Goal: Task Accomplishment & Management: Manage account settings

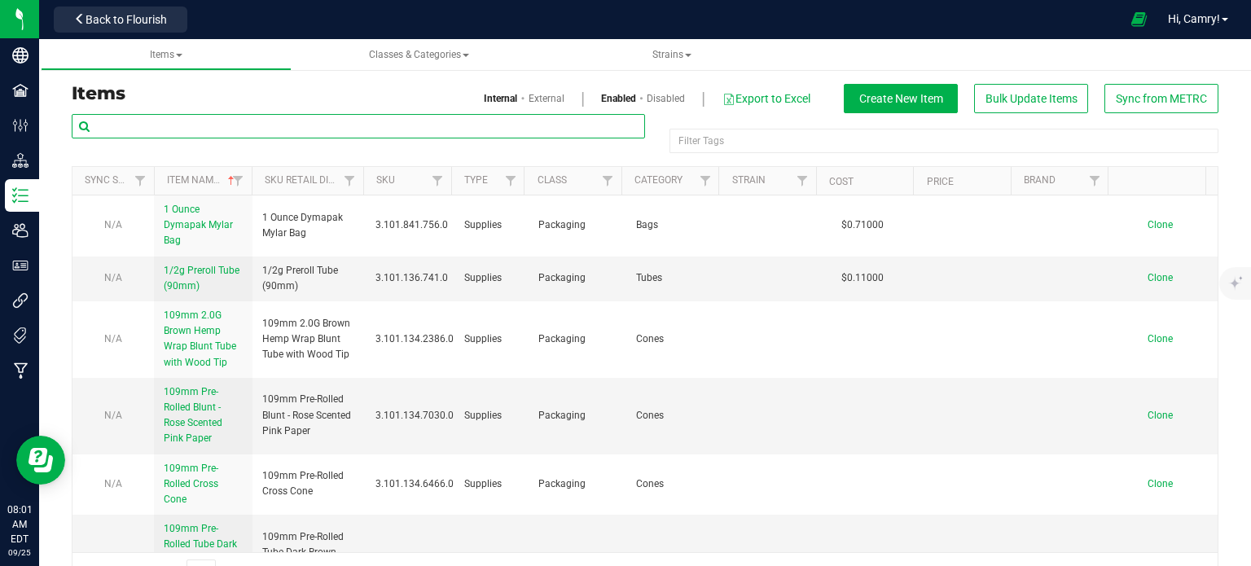
click at [284, 132] on input "text" at bounding box center [359, 126] width 574 height 24
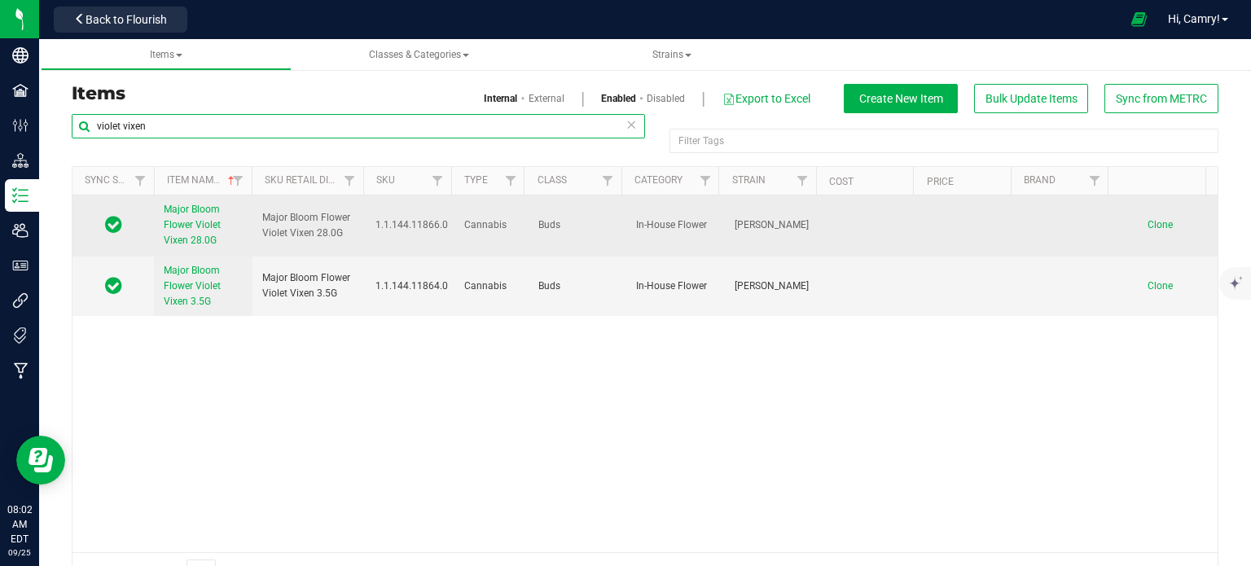
type input "violet vixen"
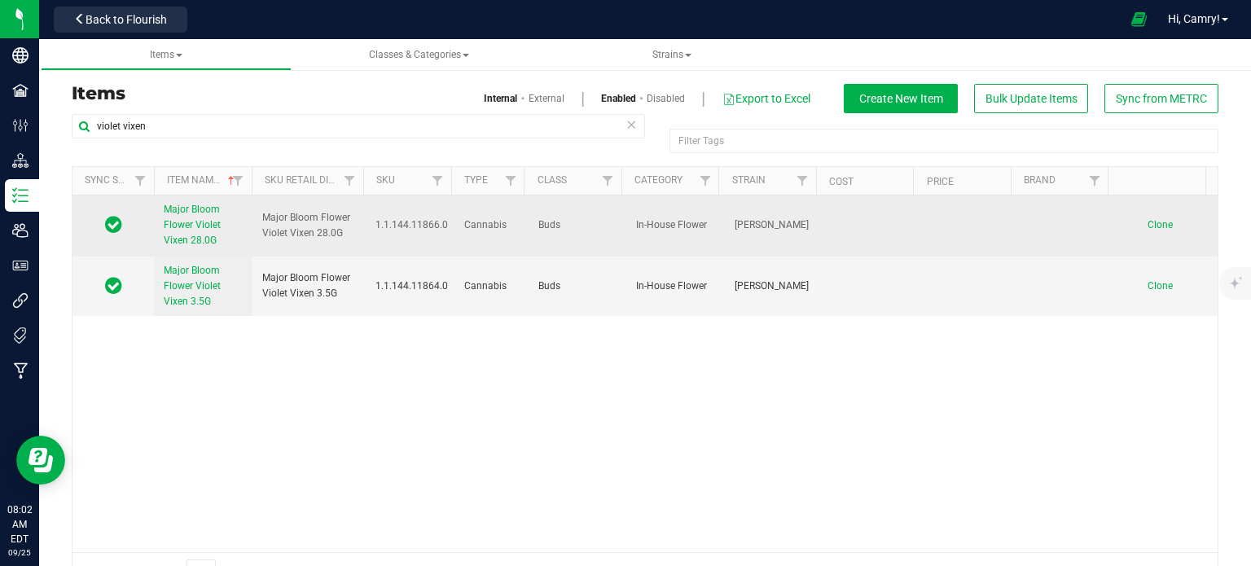
click at [195, 234] on link "Major Bloom Flower Violet Vixen 28.0G" at bounding box center [203, 225] width 79 height 47
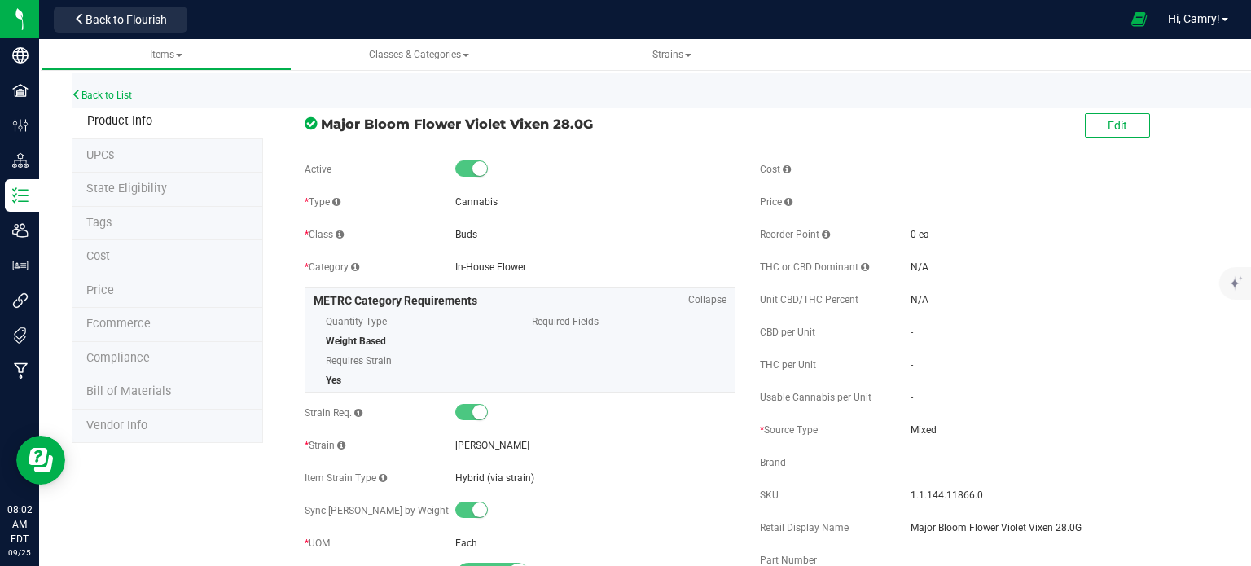
click at [124, 389] on span "Bill of Materials" at bounding box center [128, 392] width 85 height 14
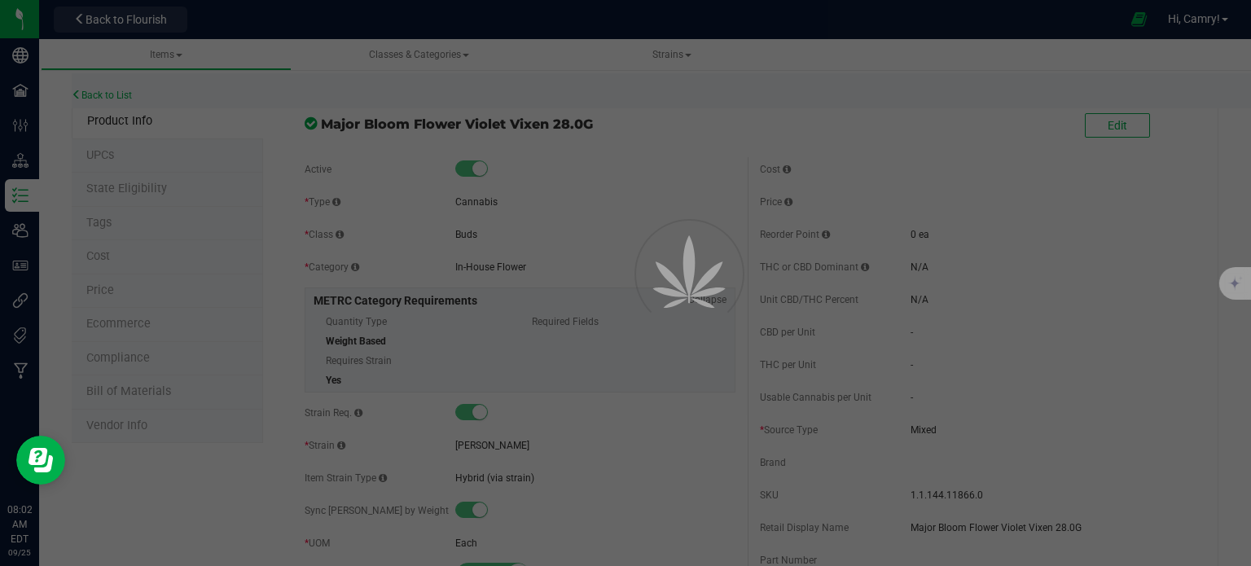
select select "882"
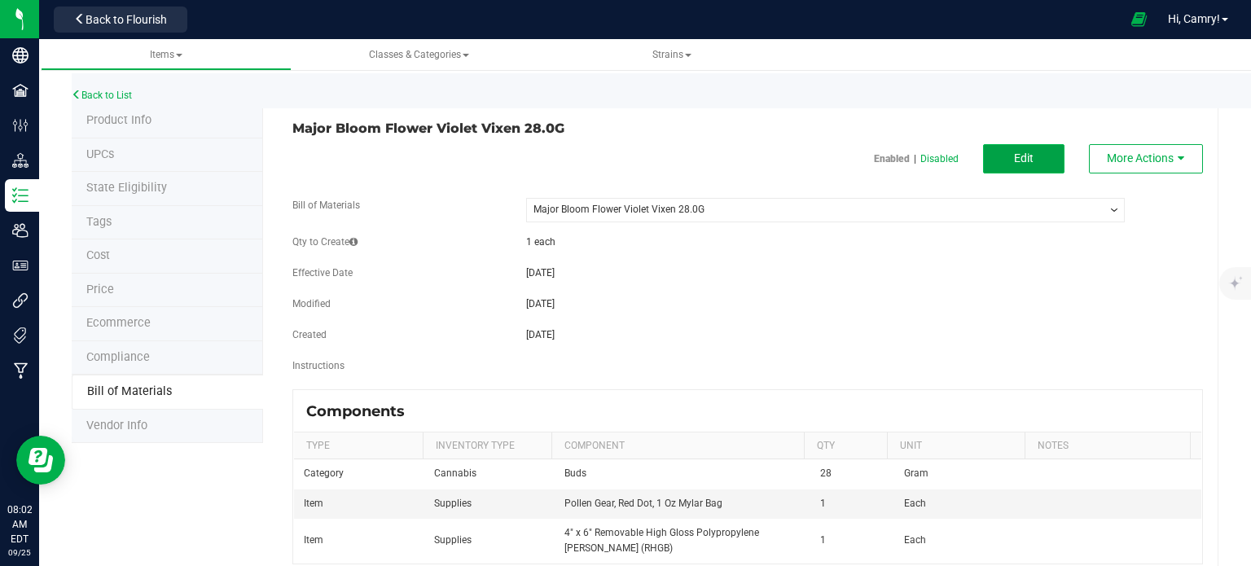
click at [1019, 161] on span "Edit" at bounding box center [1024, 158] width 20 height 13
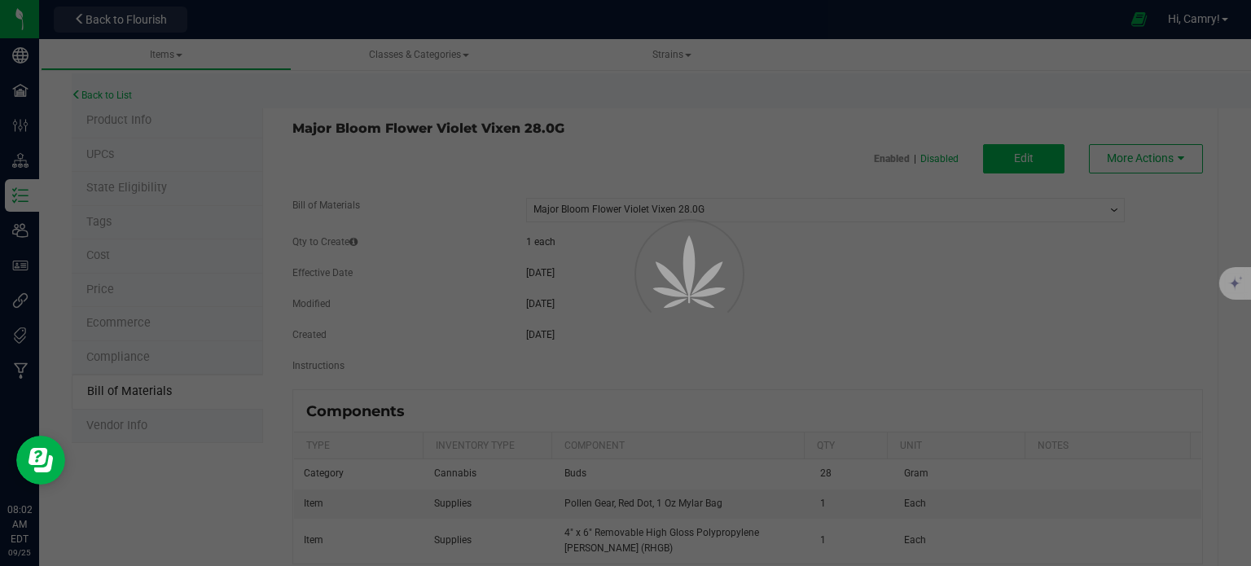
select select "882"
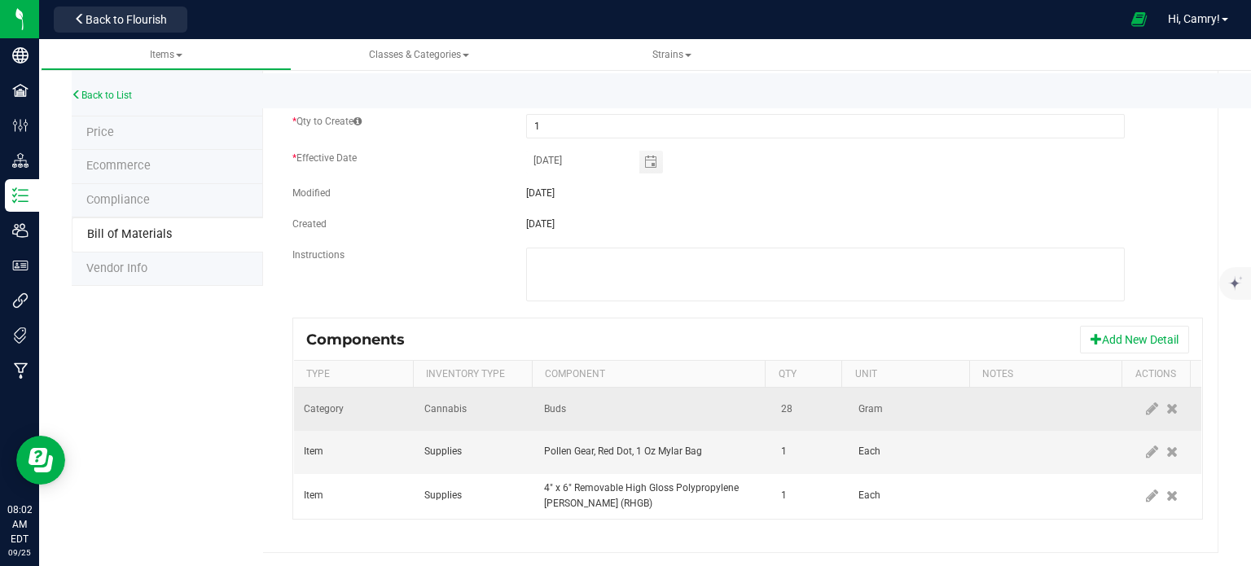
scroll to position [160, 0]
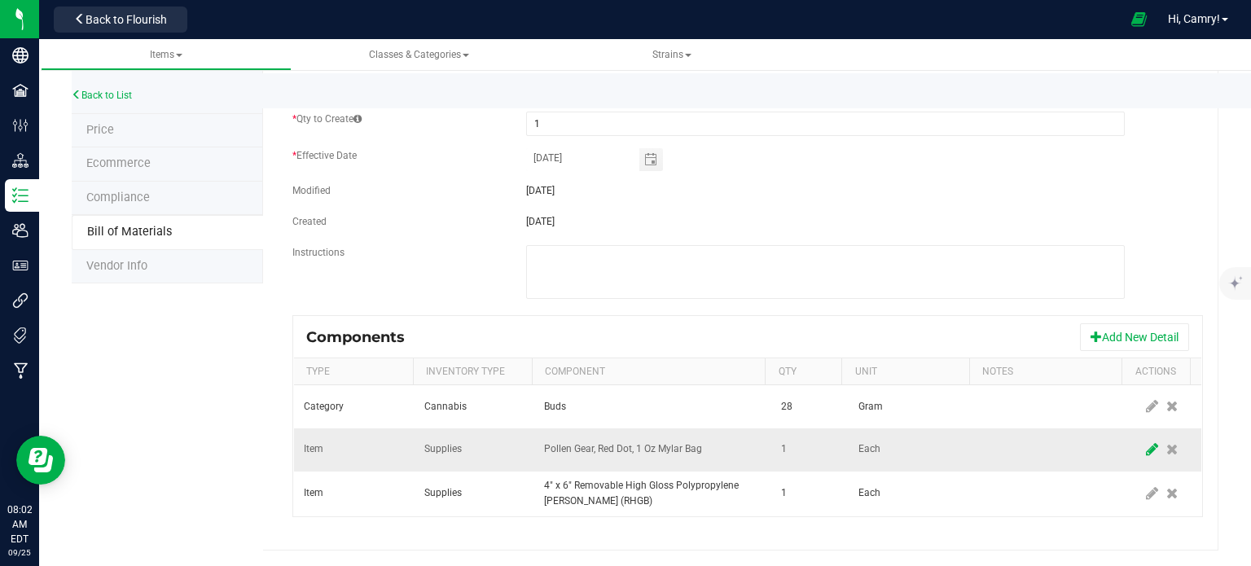
click at [1146, 455] on icon at bounding box center [1152, 449] width 12 height 15
click at [713, 451] on span "Pollen Gear, Red Dot, 1 Oz Mylar Bag" at bounding box center [642, 449] width 195 height 23
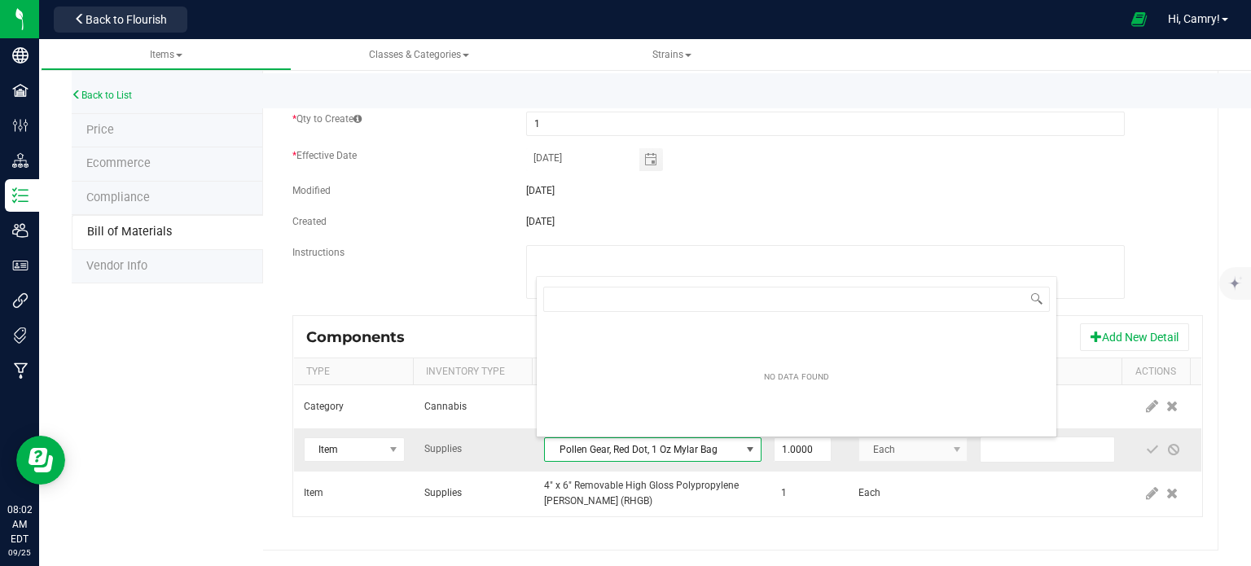
scroll to position [24, 209]
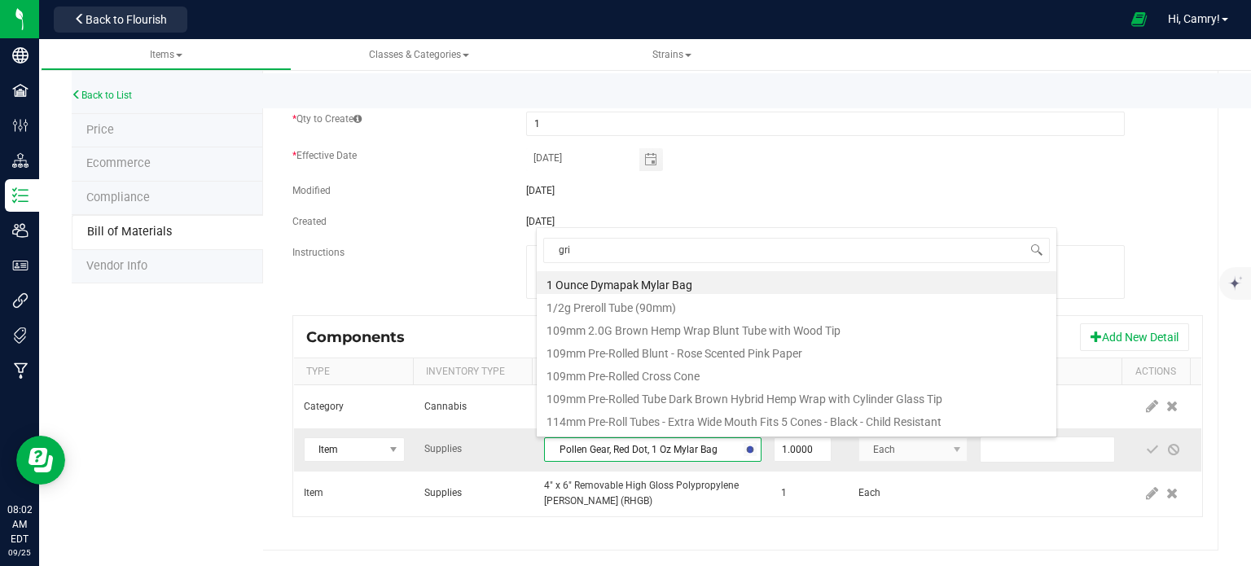
type input "grip"
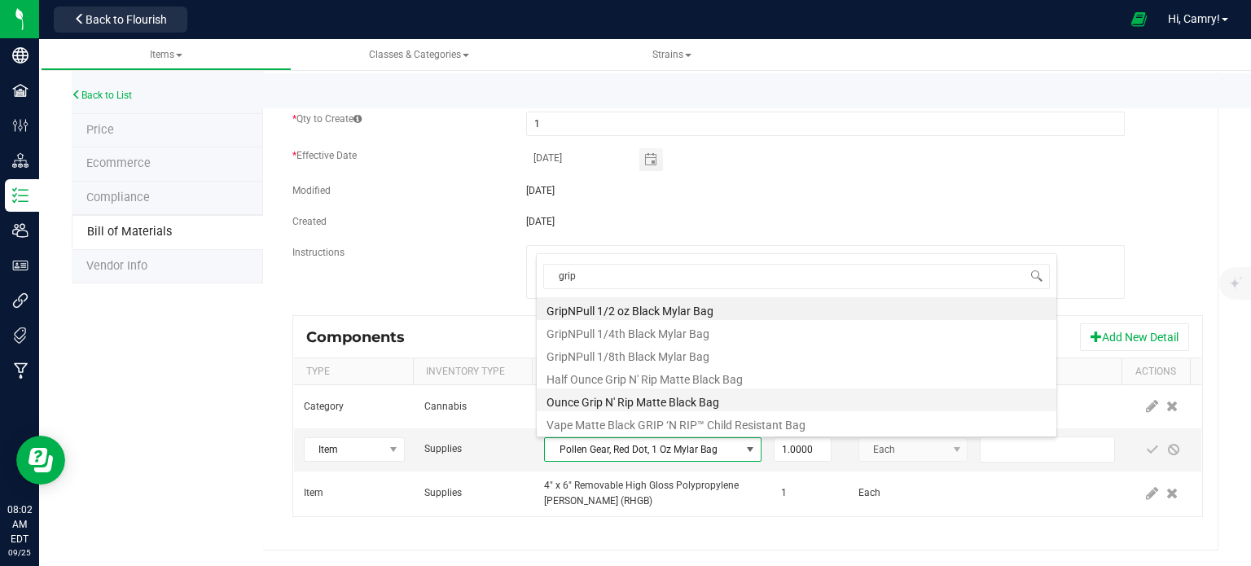
click at [710, 401] on li "Ounce Grip N' Rip Matte Black Bag" at bounding box center [797, 400] width 520 height 23
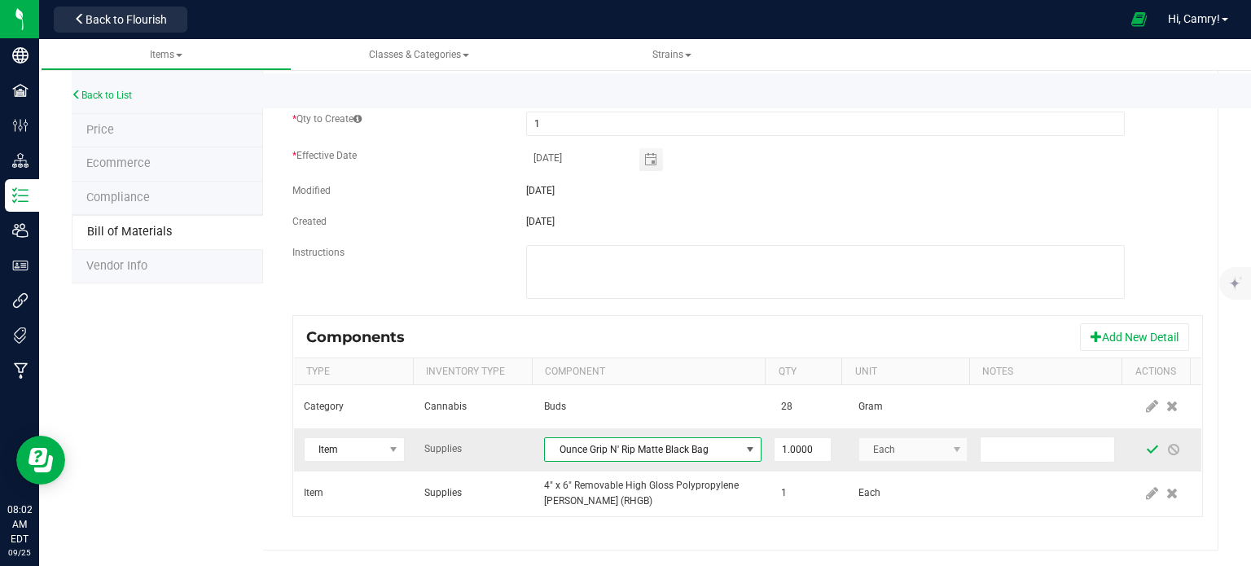
click at [1146, 446] on span at bounding box center [1152, 449] width 13 height 13
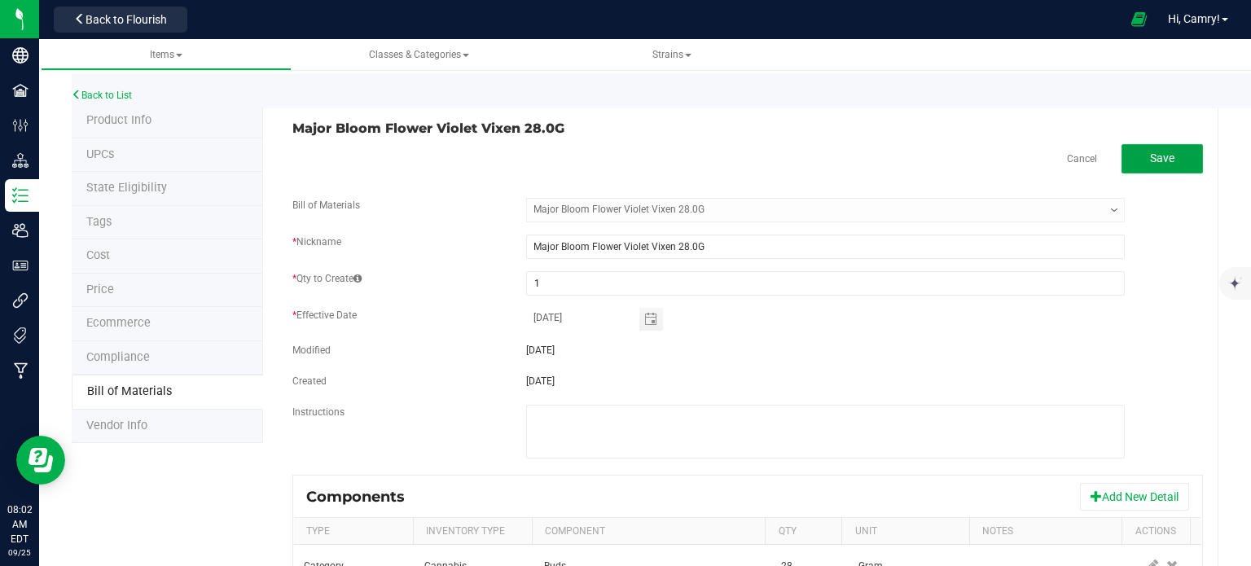
click at [1150, 159] on span "Save" at bounding box center [1162, 158] width 24 height 13
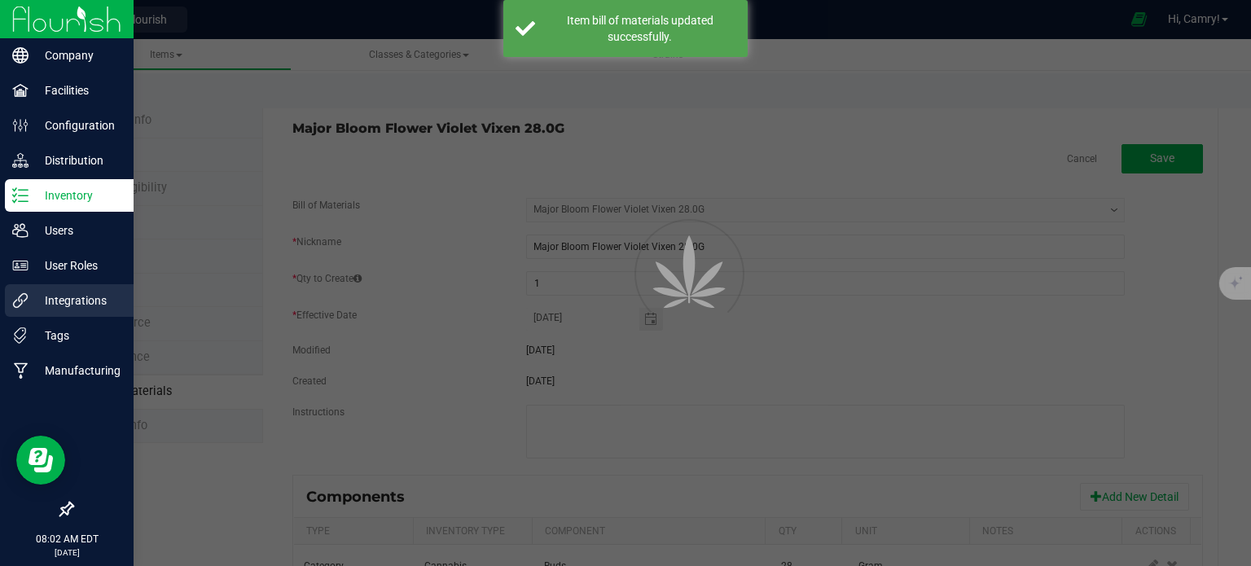
select select "882"
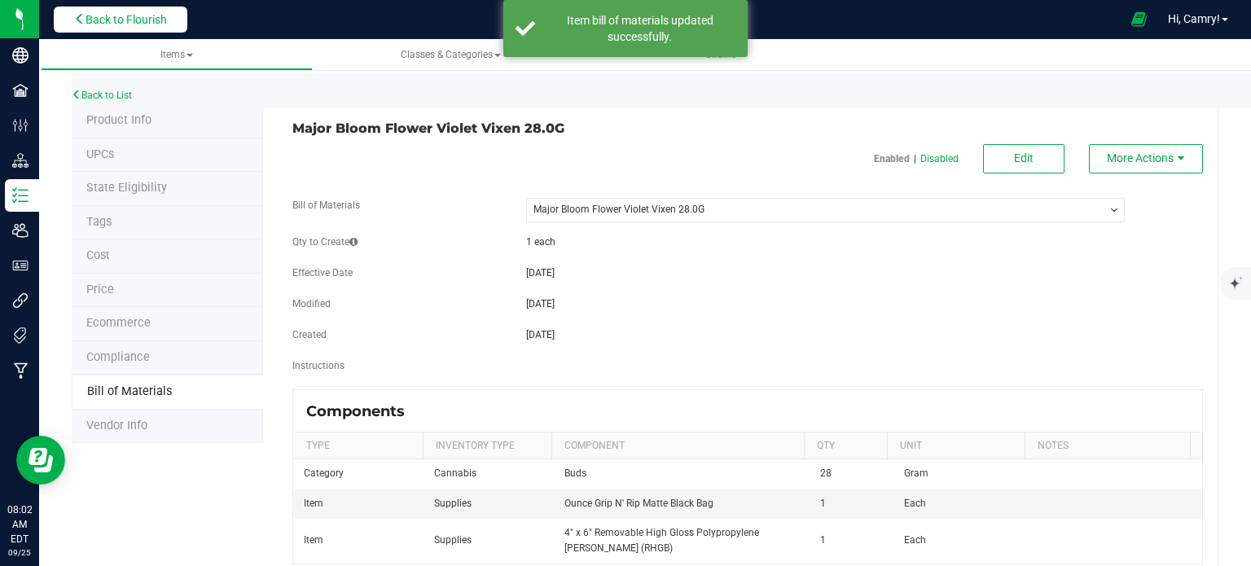
click at [176, 15] on button "Back to Flourish" at bounding box center [121, 20] width 134 height 26
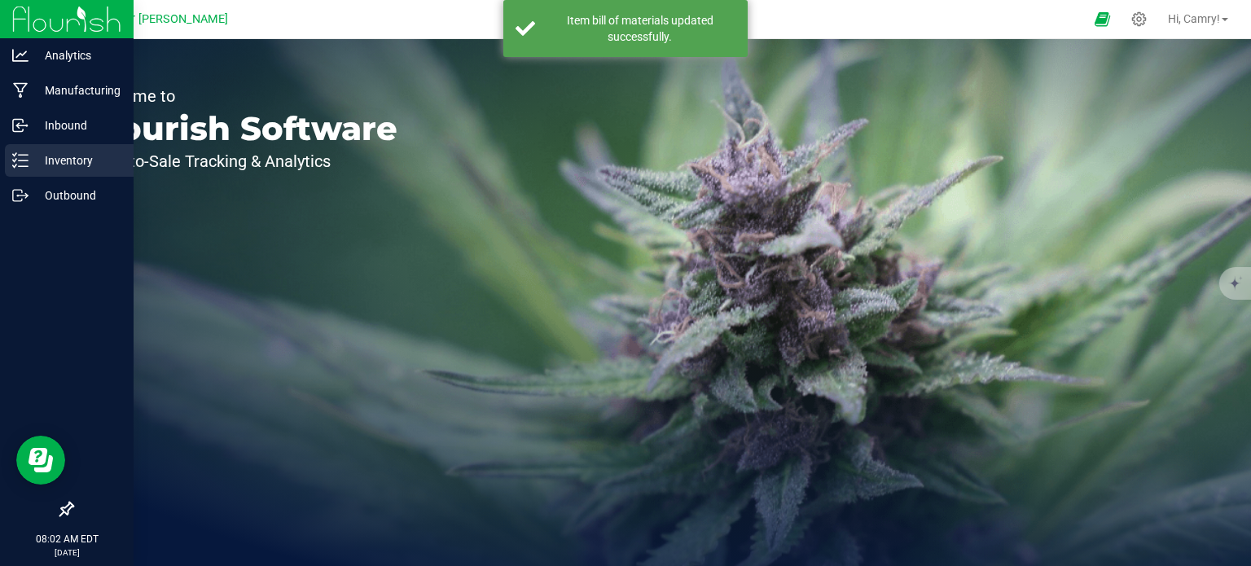
click at [30, 164] on p "Inventory" at bounding box center [78, 161] width 98 height 20
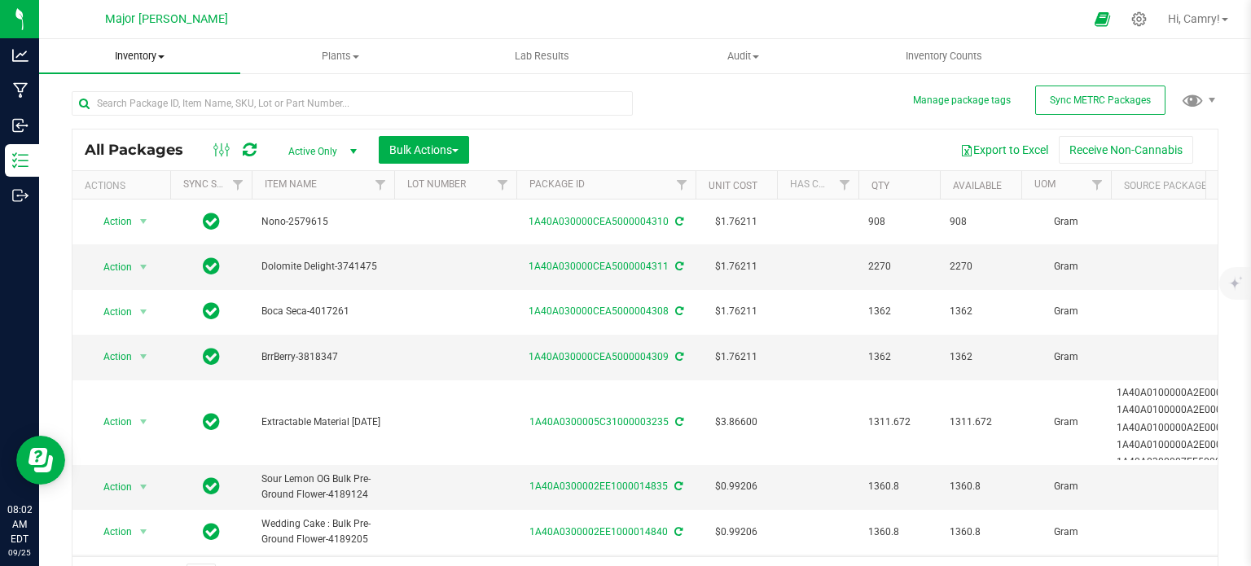
click at [142, 59] on span "Inventory" at bounding box center [139, 56] width 201 height 15
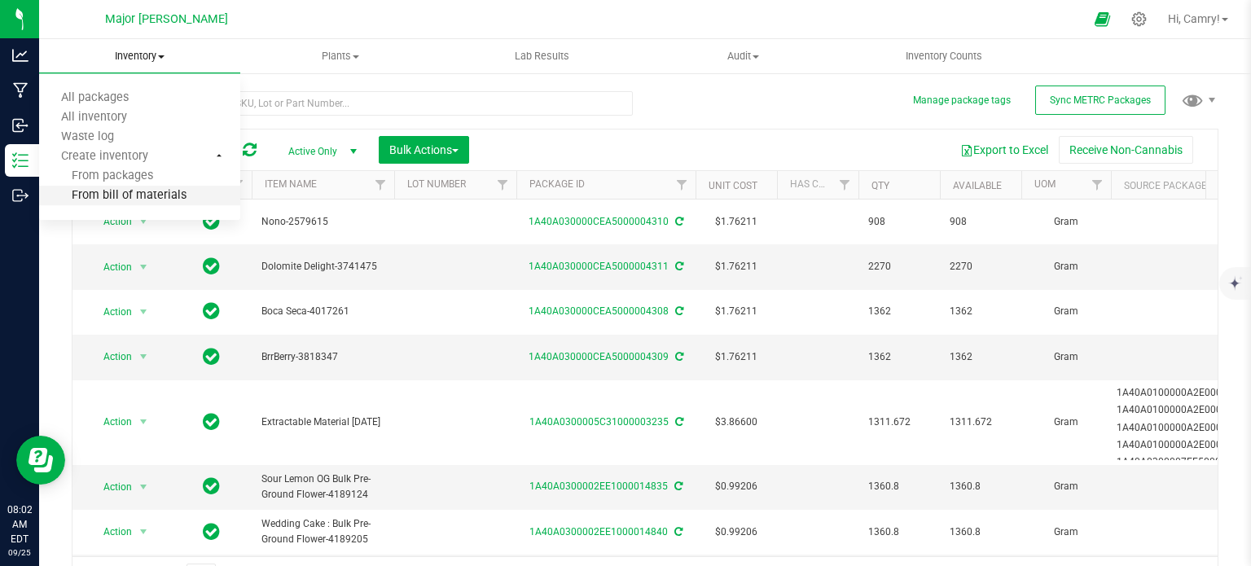
click at [143, 193] on span "From bill of materials" at bounding box center [112, 196] width 147 height 14
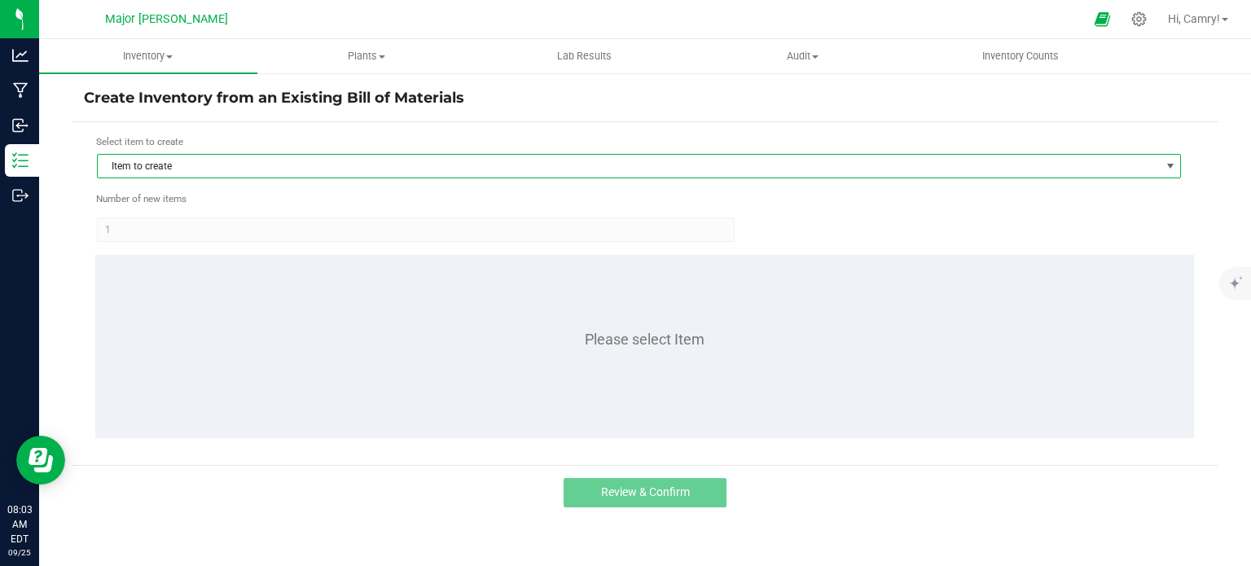
click at [152, 167] on span "Item to create" at bounding box center [629, 166] width 1062 height 23
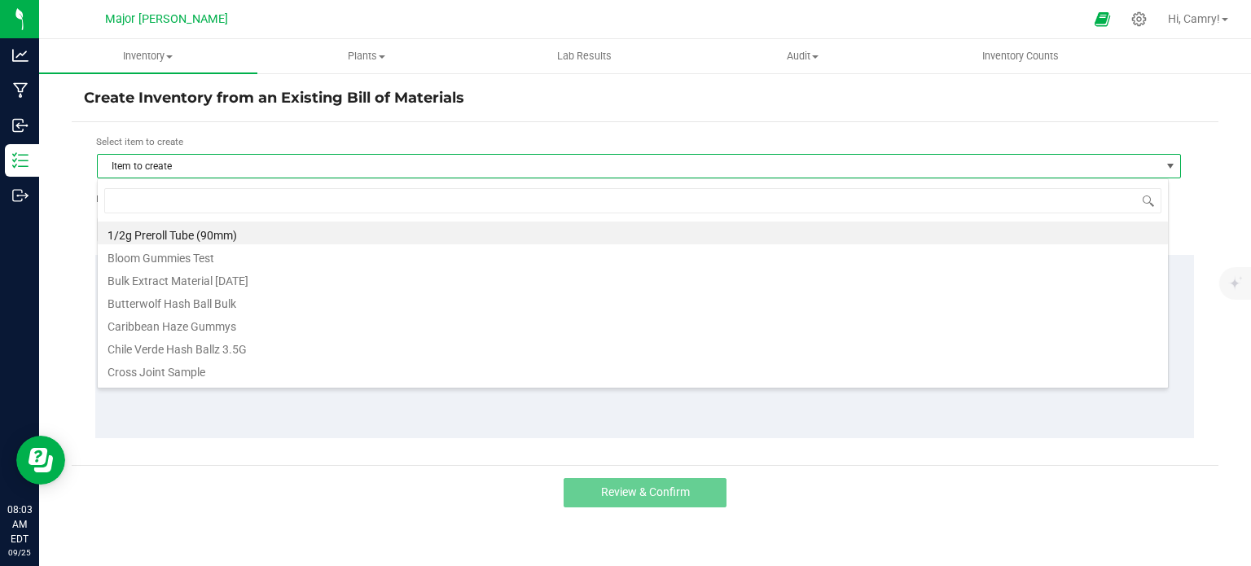
scroll to position [24, 1072]
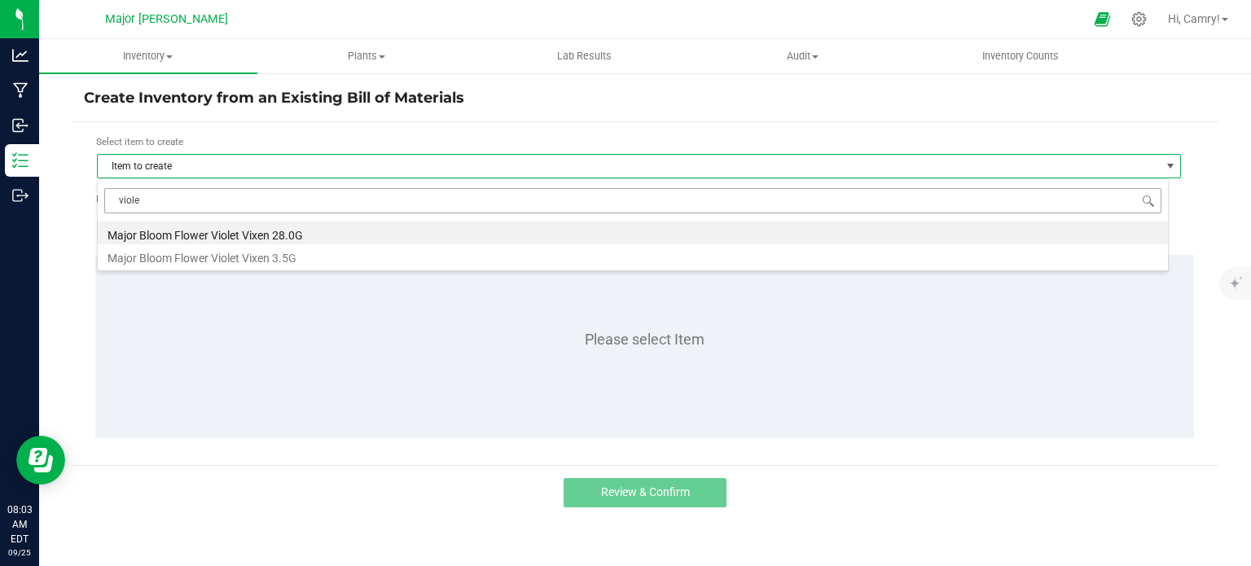
type input "violet"
click at [196, 227] on li "Major Bloom Flower Violet Vixen 28.0G" at bounding box center [633, 233] width 1071 height 23
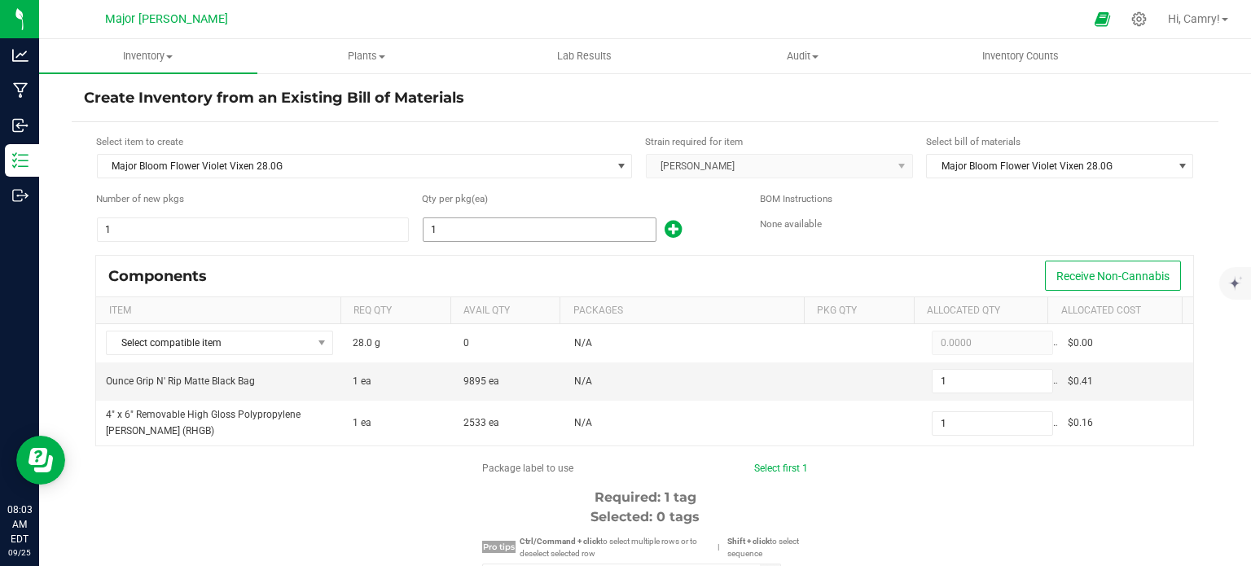
click at [542, 229] on input "1" at bounding box center [540, 229] width 232 height 23
type input "3"
type input "30"
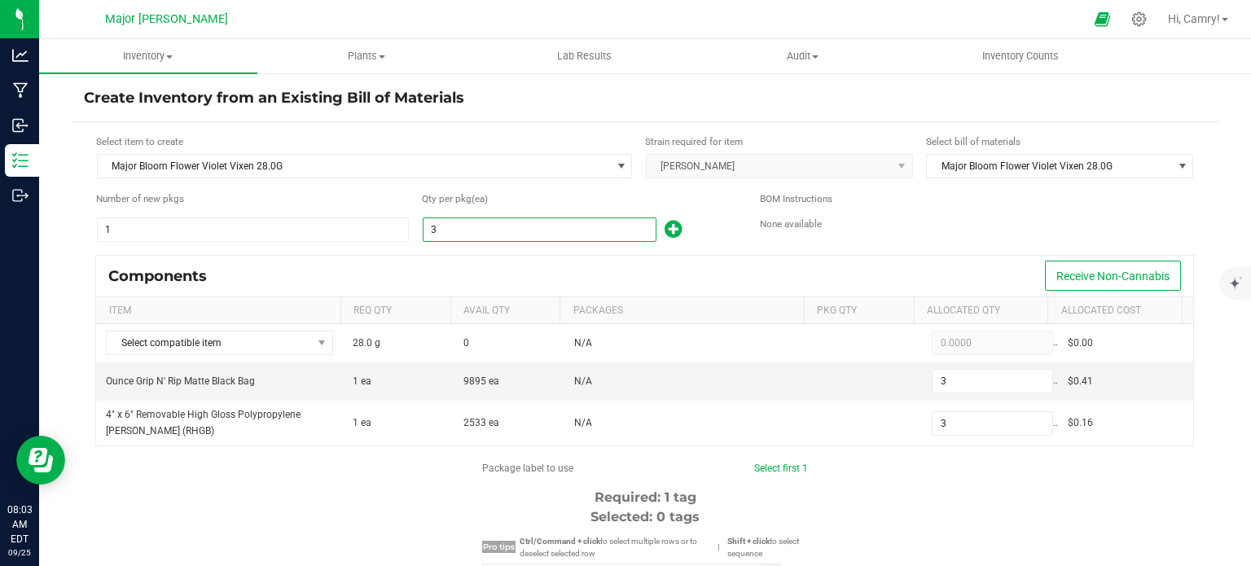
type input "30"
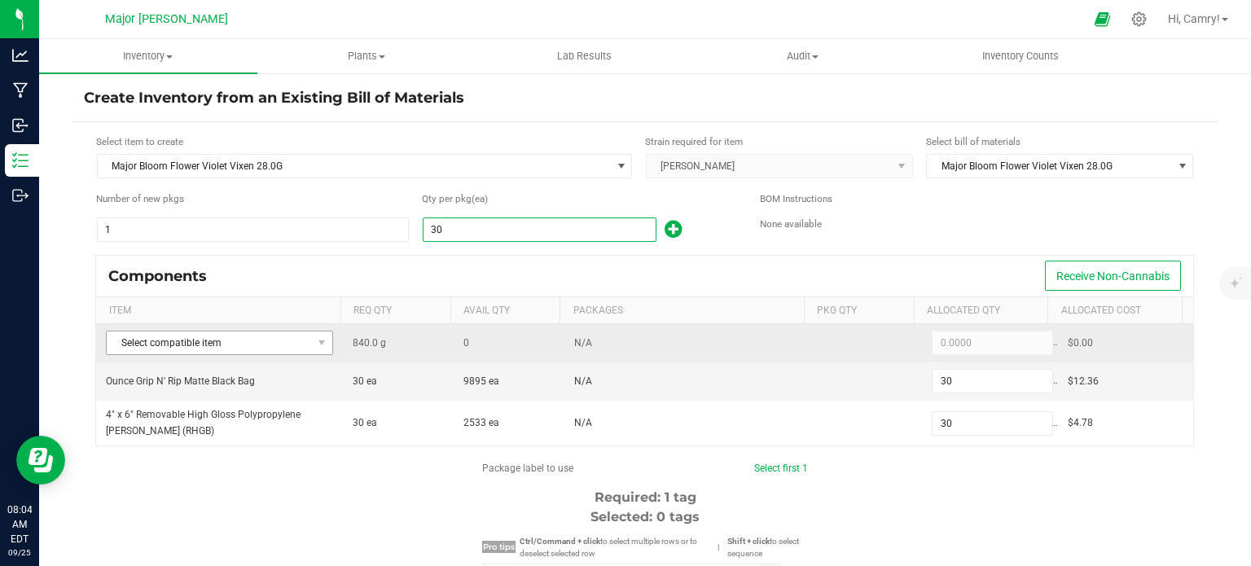
type input "30"
click at [254, 335] on span "Select compatible item" at bounding box center [209, 343] width 205 height 23
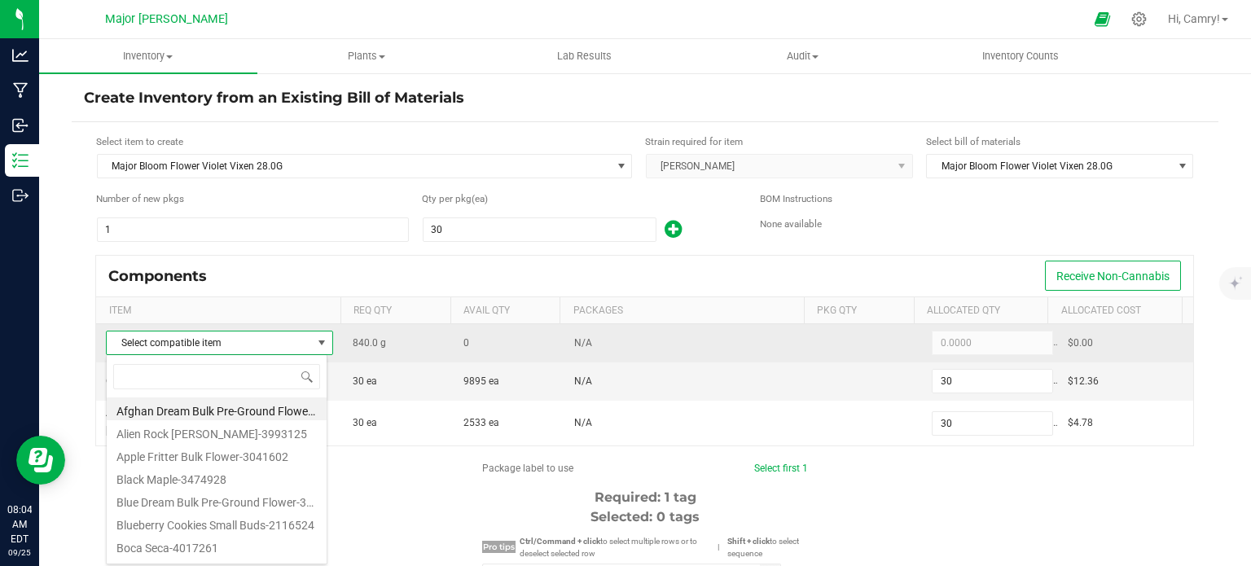
scroll to position [24, 222]
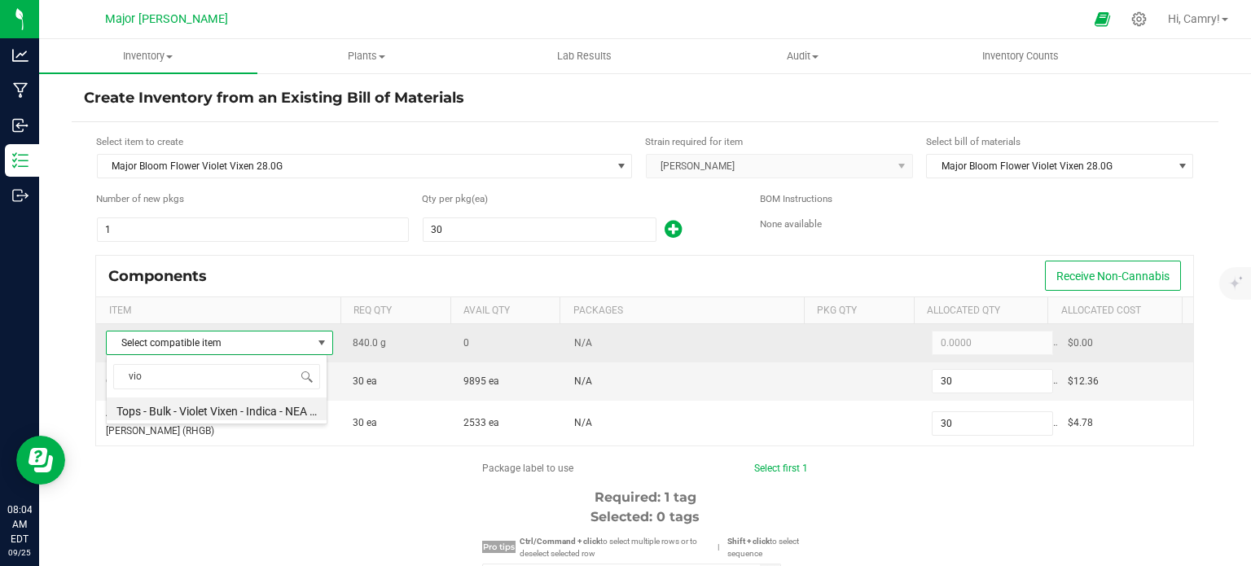
type input "viol"
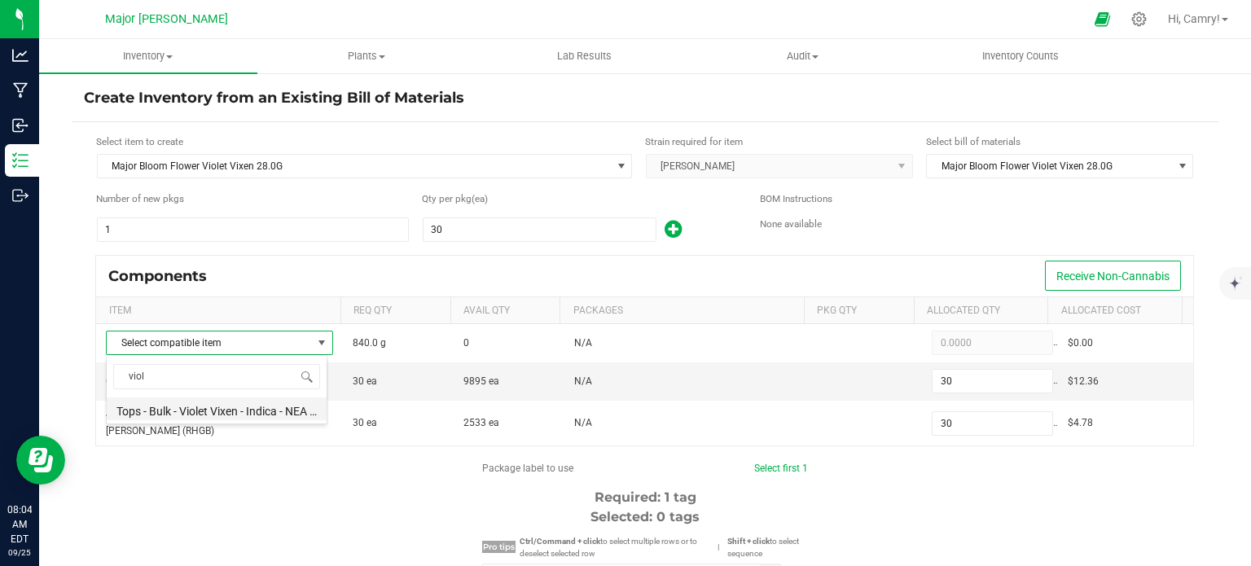
click at [222, 408] on li "Tops - Bulk - Violet Vixen - Indica - NEA Premium-3659001" at bounding box center [217, 409] width 220 height 23
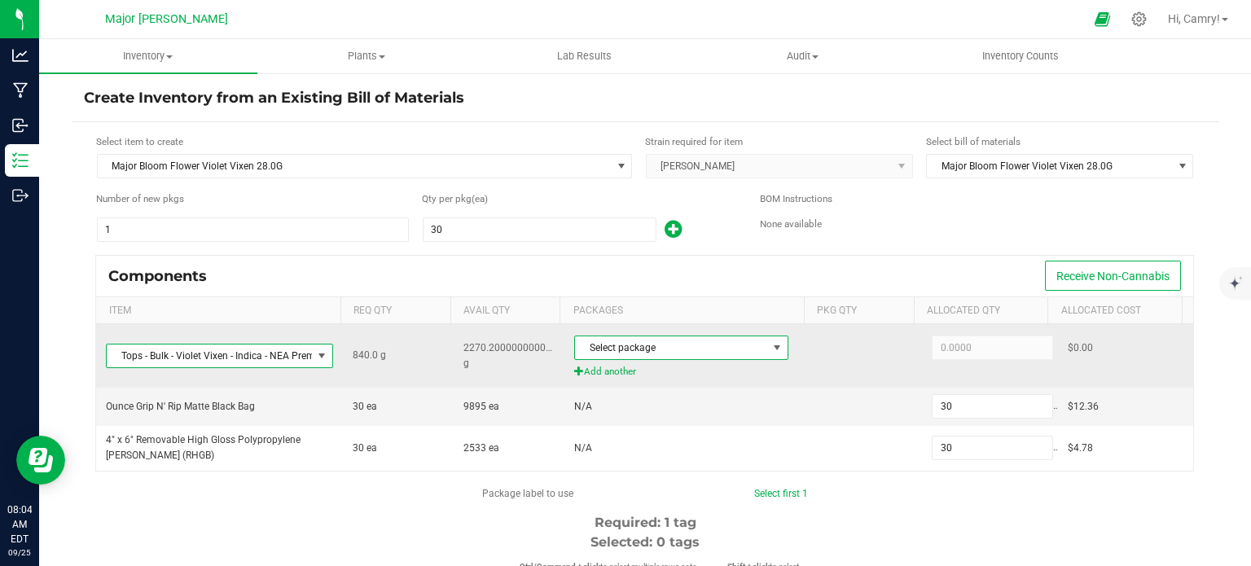
click at [639, 344] on span "Select package" at bounding box center [671, 348] width 192 height 23
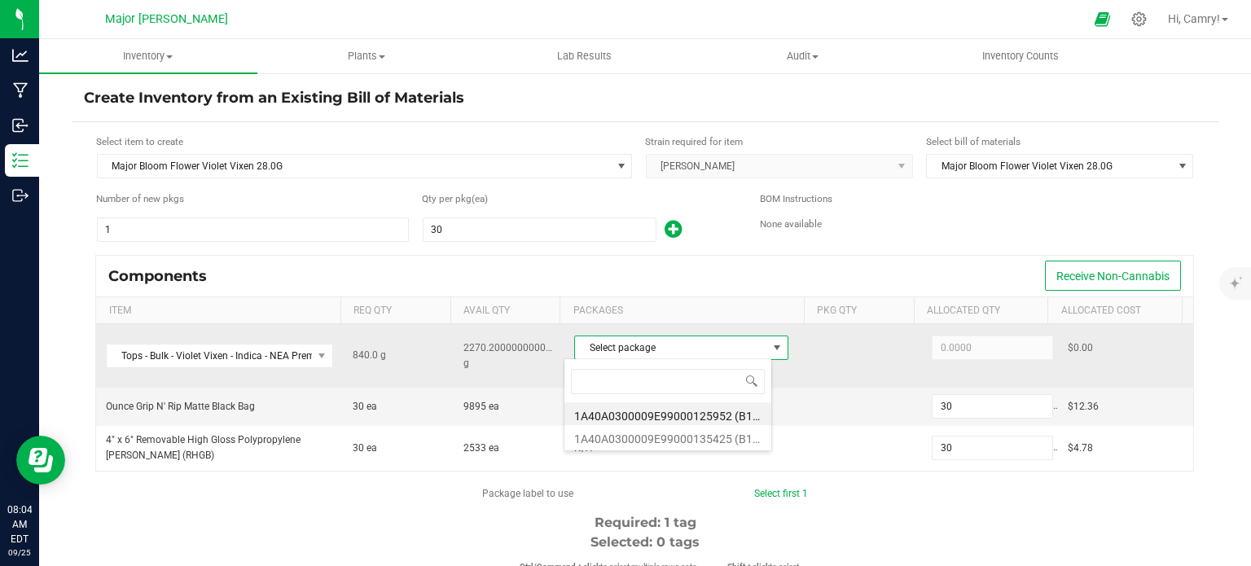
scroll to position [24, 209]
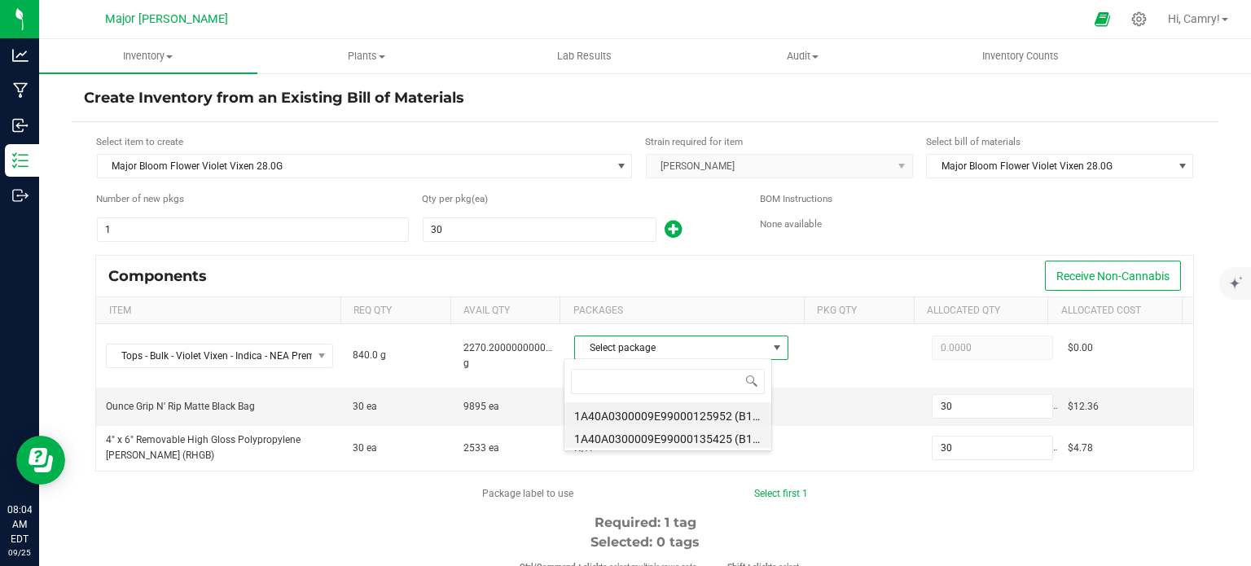
click at [680, 438] on li "1A40A0300009E99000135425 (B103.R17.VIVI.[DATE] (4))" at bounding box center [668, 436] width 207 height 23
type input "840.0000"
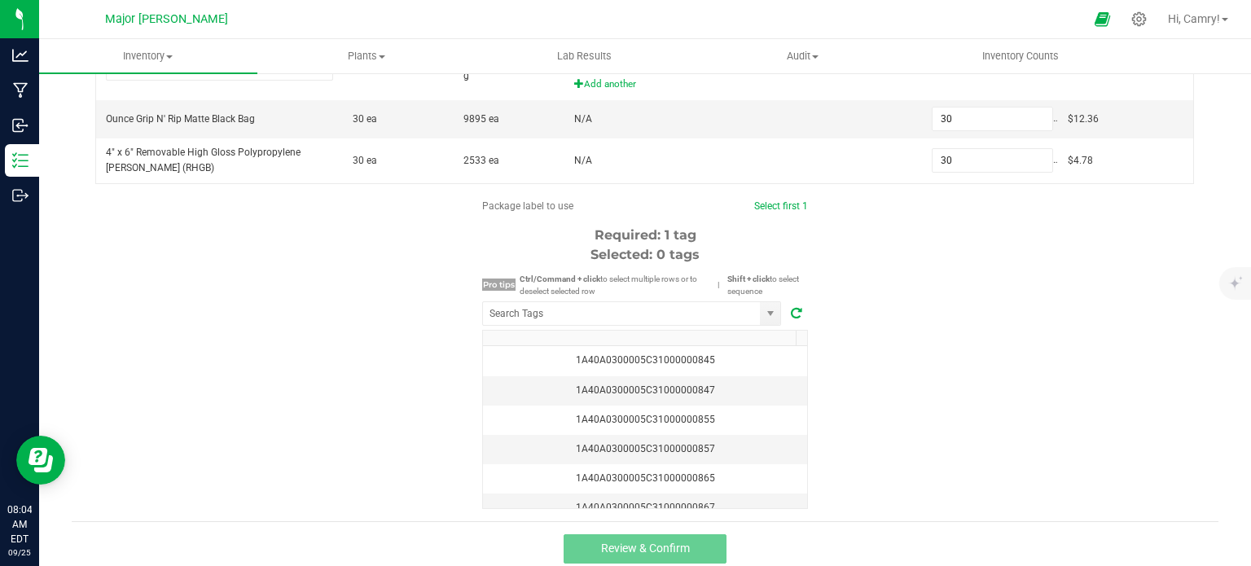
scroll to position [293, 0]
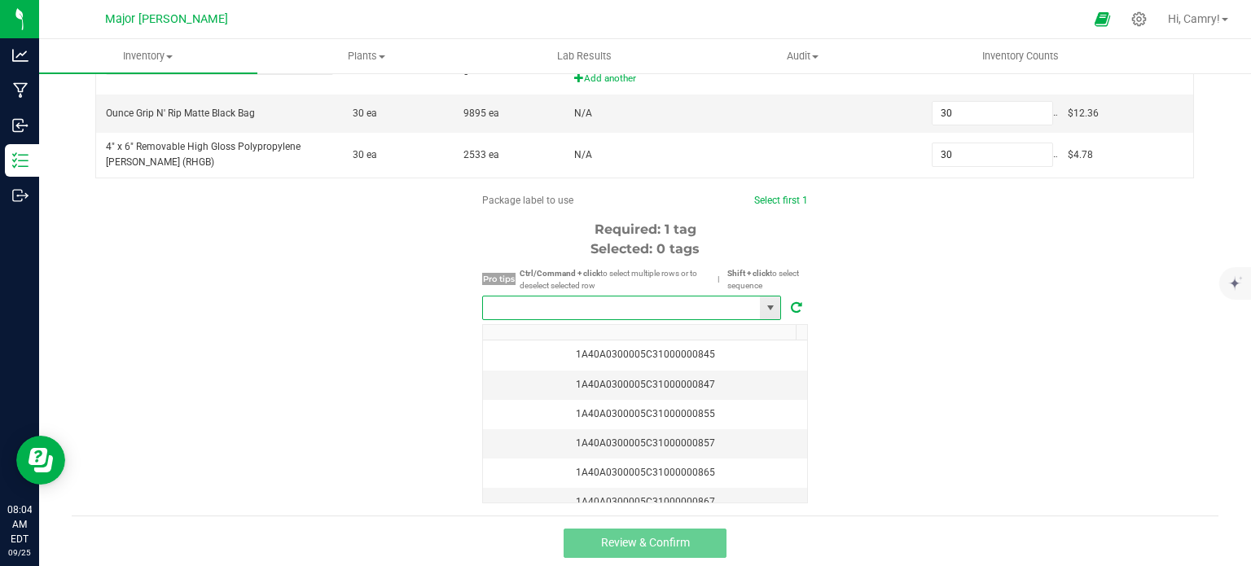
click at [526, 305] on input "NO DATA FOUND" at bounding box center [621, 308] width 277 height 23
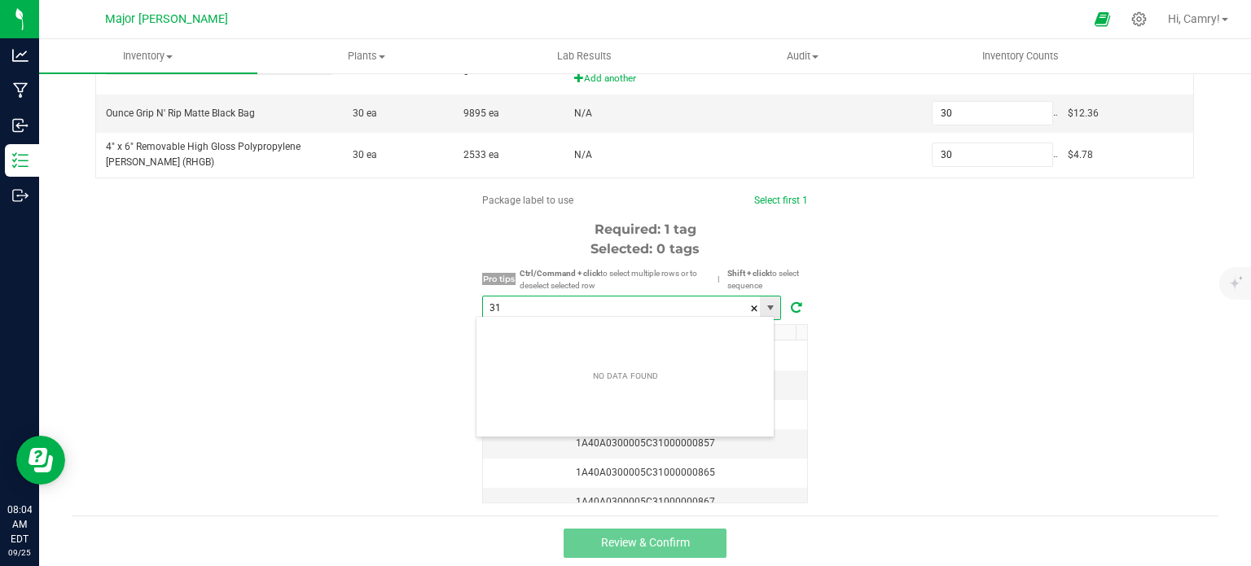
scroll to position [24, 300]
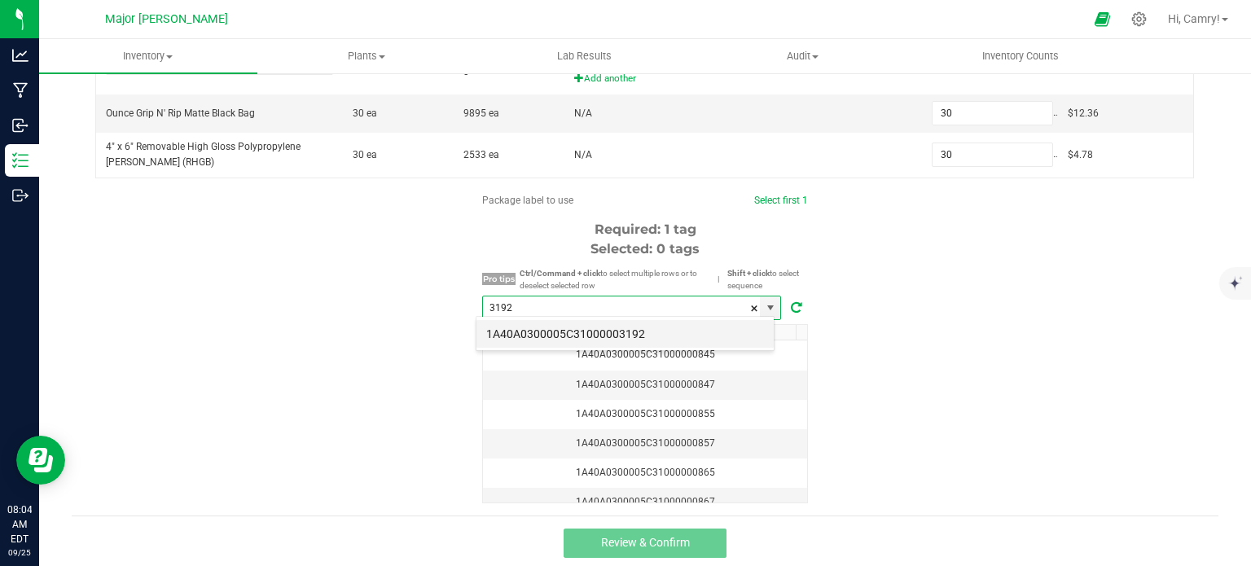
click at [540, 332] on li "1A40A0300005C31000003192" at bounding box center [625, 334] width 297 height 28
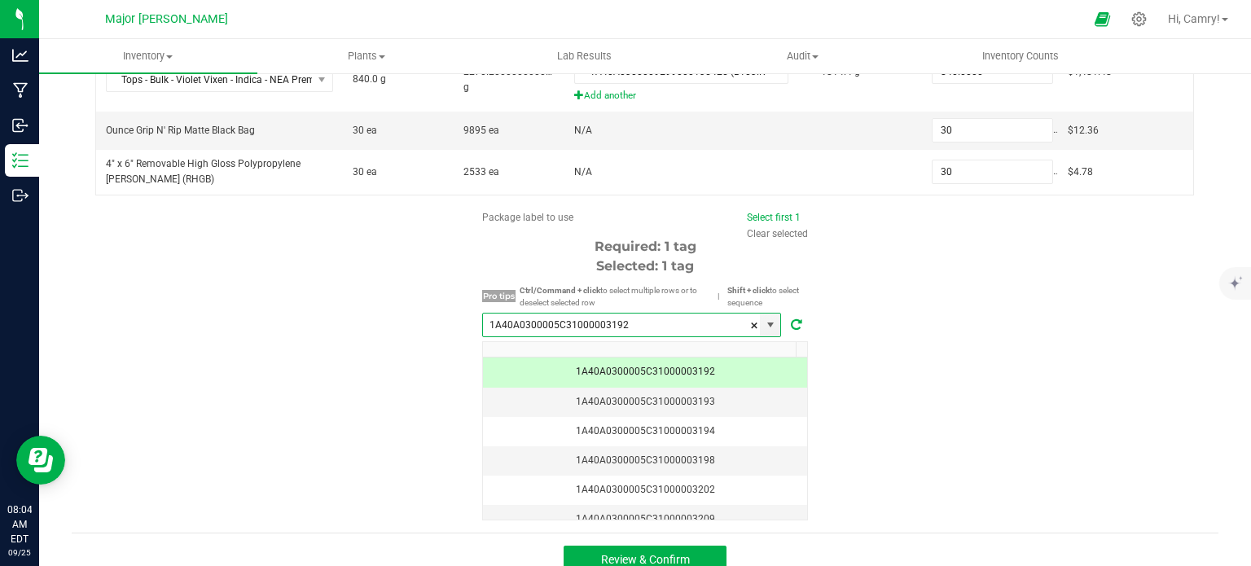
scroll to position [293, 0]
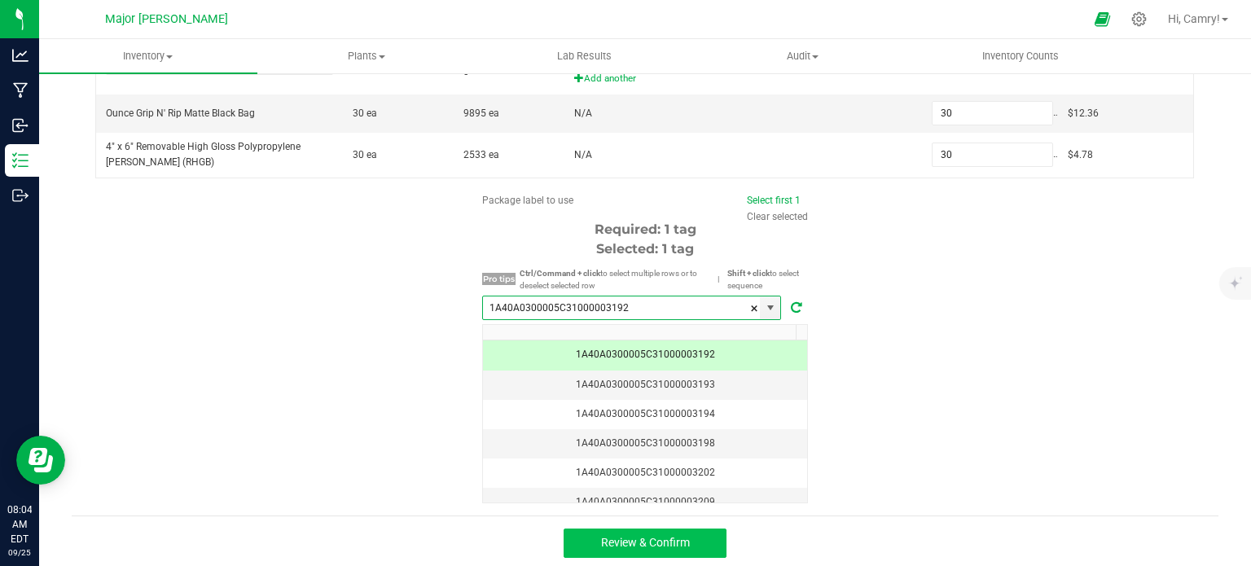
type input "1A40A0300005C31000003192"
click at [707, 534] on button "Review & Confirm" at bounding box center [645, 543] width 163 height 29
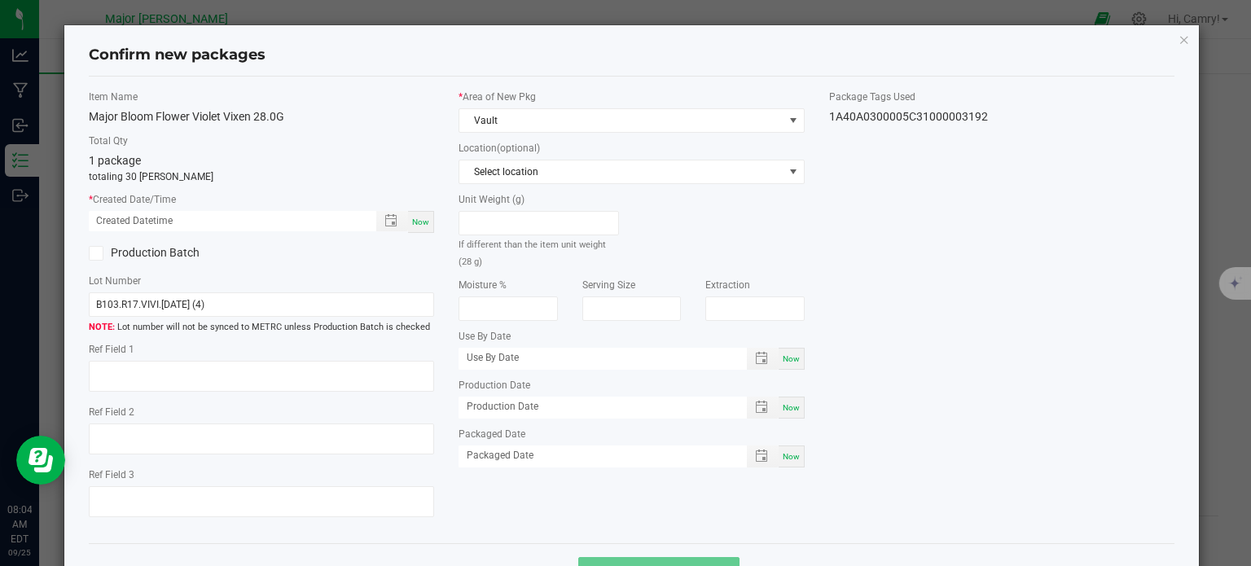
click at [420, 218] on span "Now" at bounding box center [420, 222] width 17 height 9
type input "[DATE] 08:04 AM"
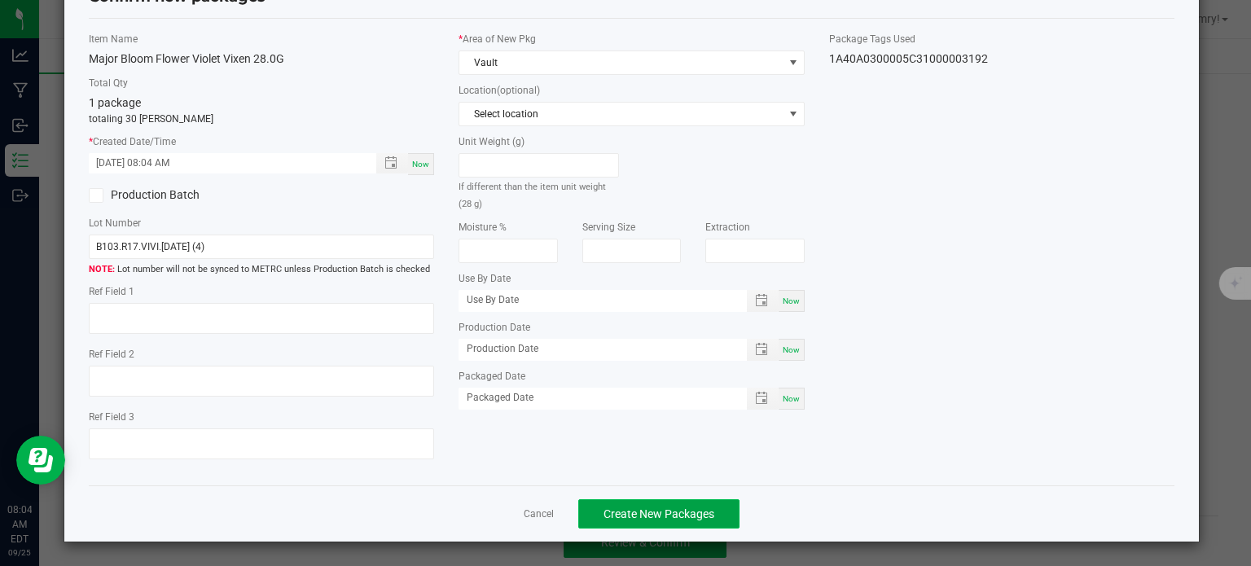
click at [691, 508] on span "Create New Packages" at bounding box center [659, 514] width 111 height 13
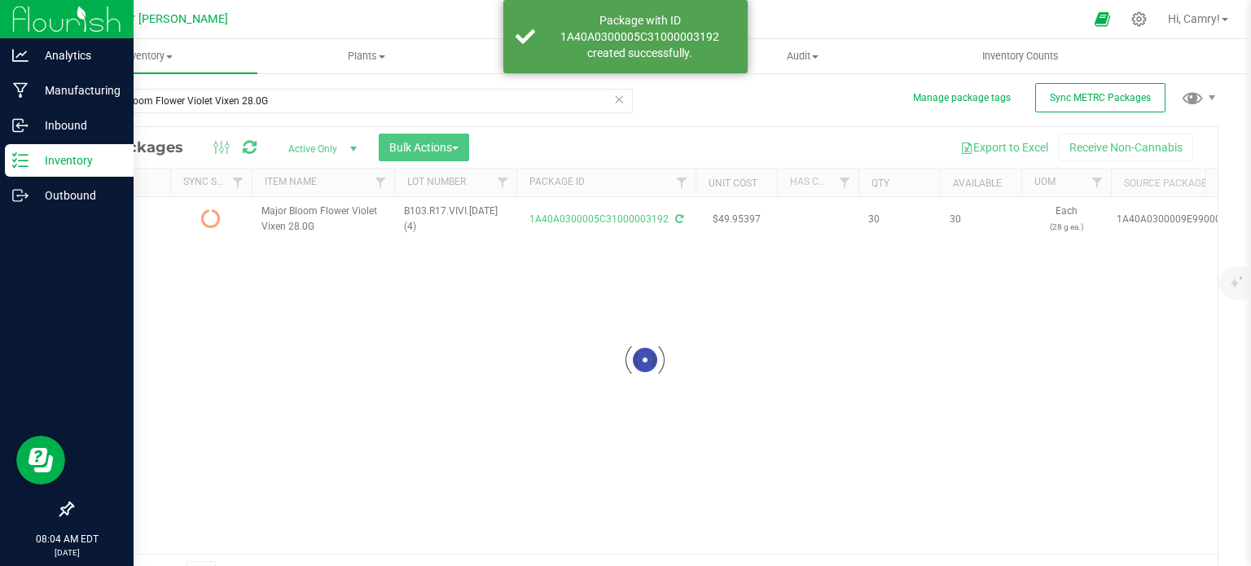
scroll to position [29, 0]
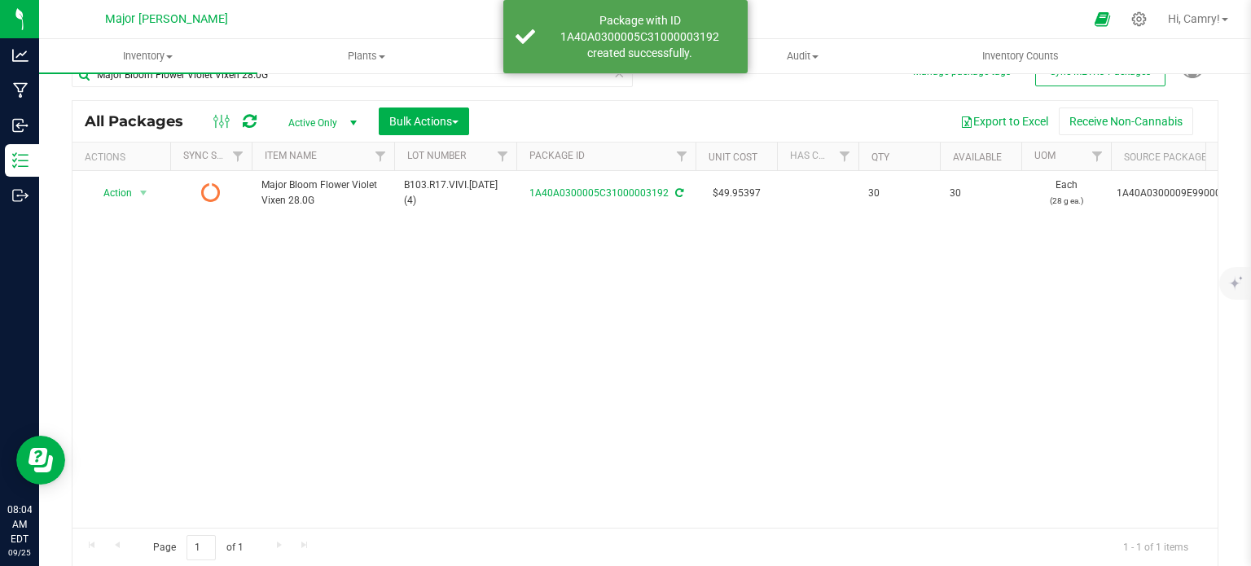
click at [249, 117] on icon at bounding box center [250, 121] width 14 height 16
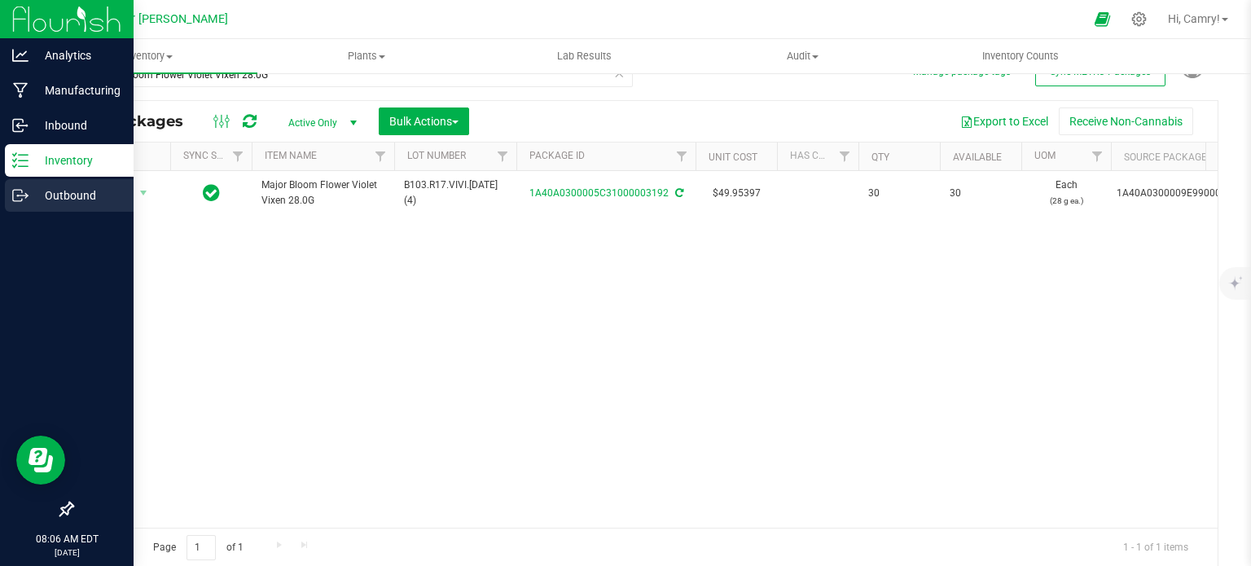
click at [38, 190] on p "Outbound" at bounding box center [78, 196] width 98 height 20
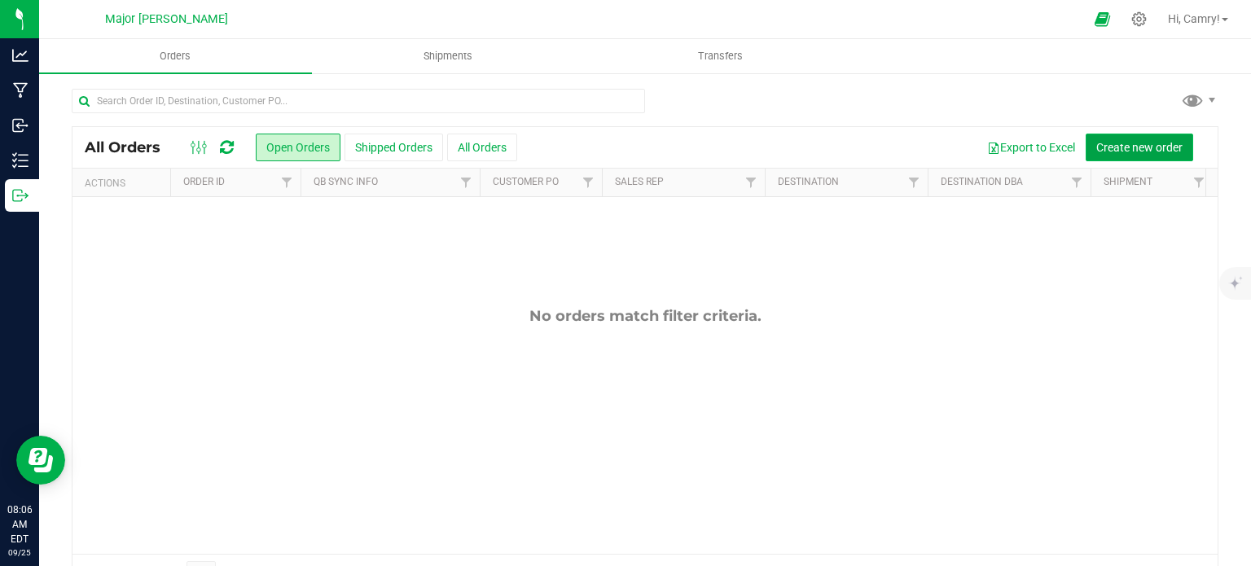
click at [1135, 143] on span "Create new order" at bounding box center [1140, 147] width 86 height 13
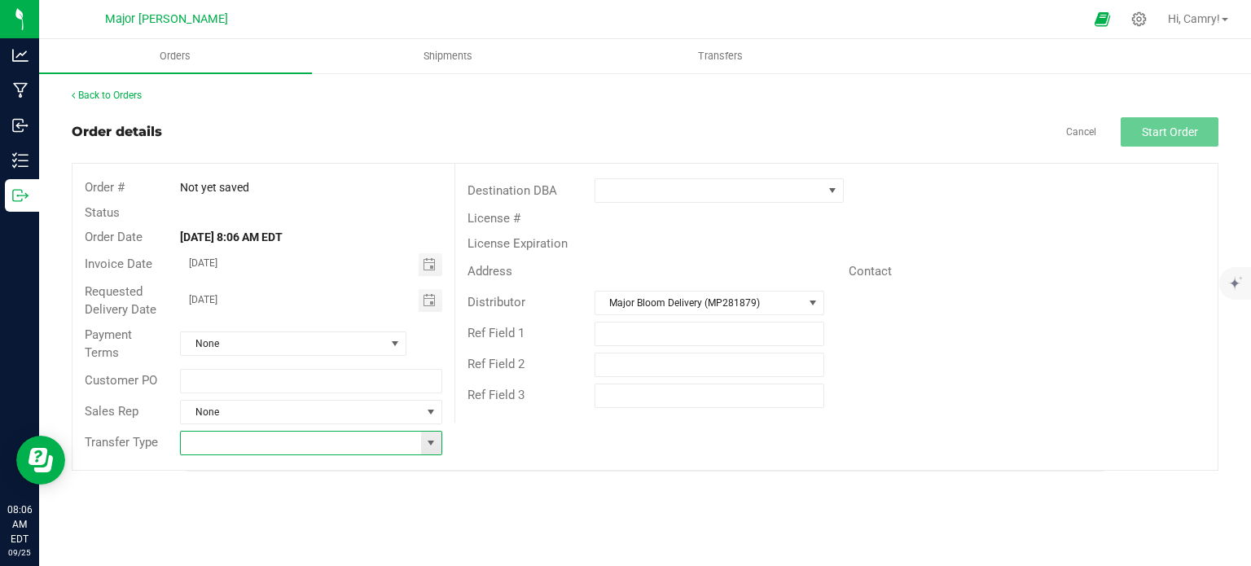
click at [339, 435] on input at bounding box center [301, 443] width 240 height 23
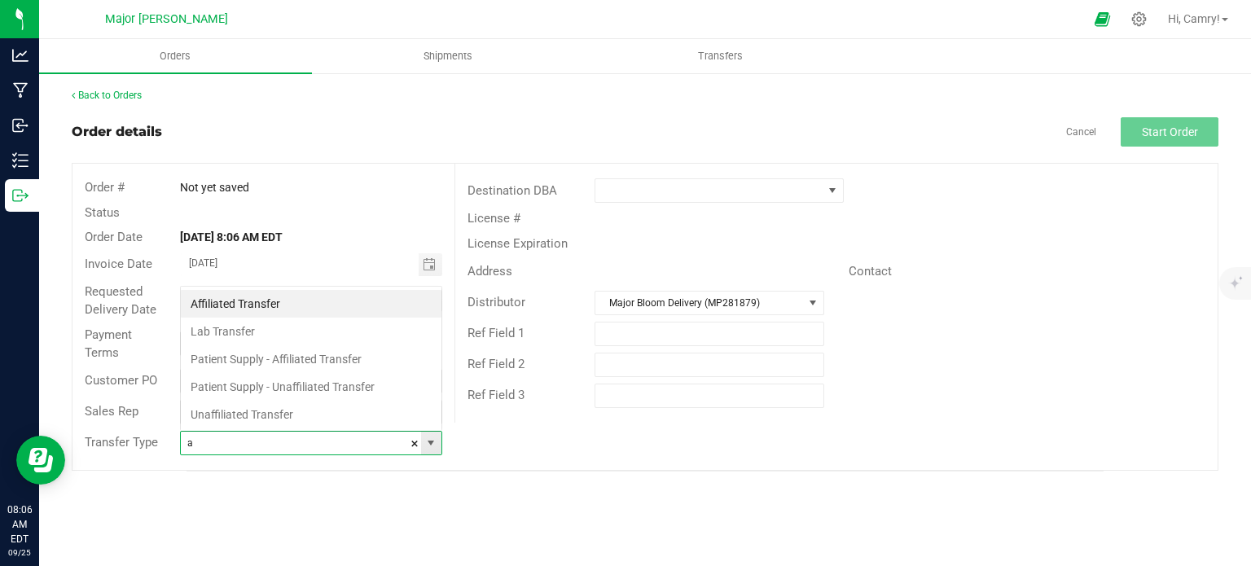
scroll to position [24, 258]
click at [321, 302] on li "Affiliated Transfer" at bounding box center [311, 304] width 261 height 28
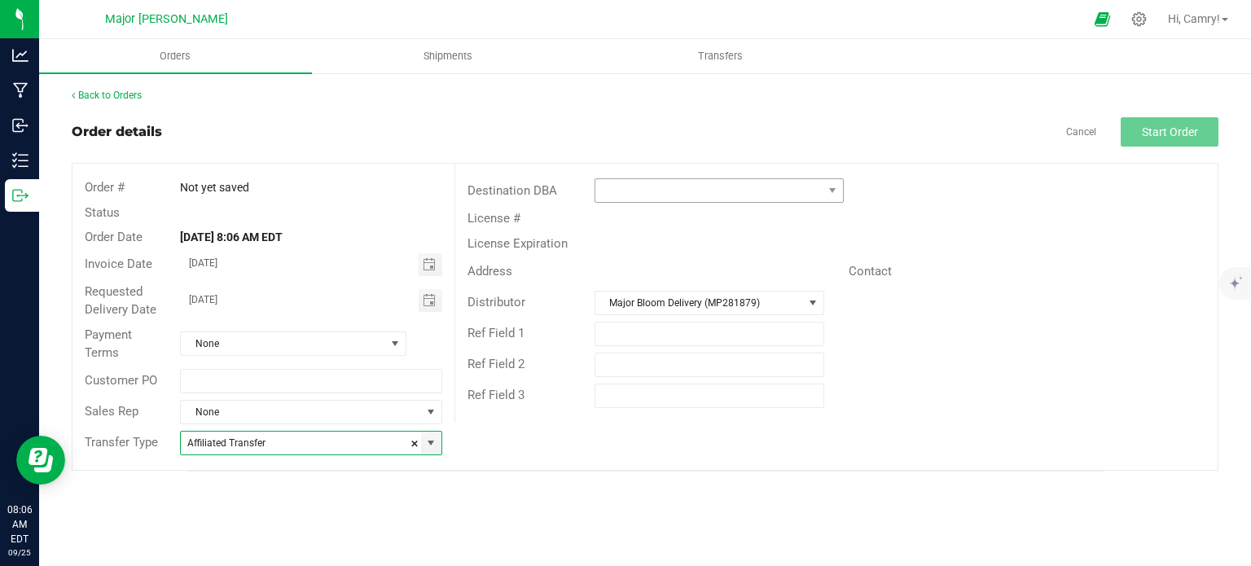
type input "Affiliated Transfer"
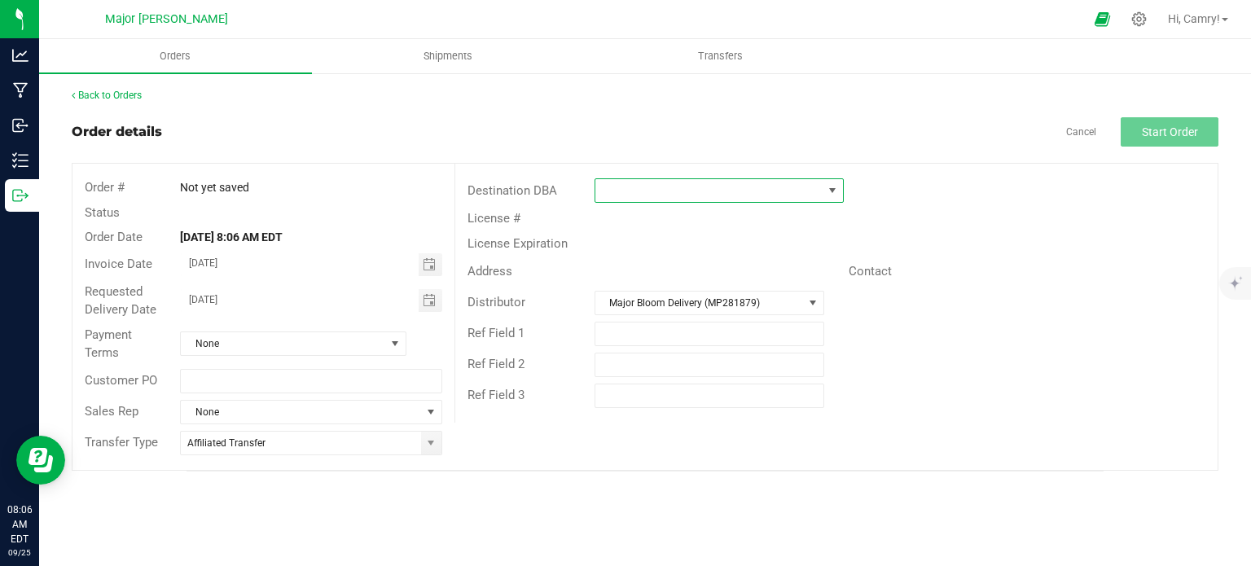
click at [658, 197] on span at bounding box center [709, 190] width 227 height 23
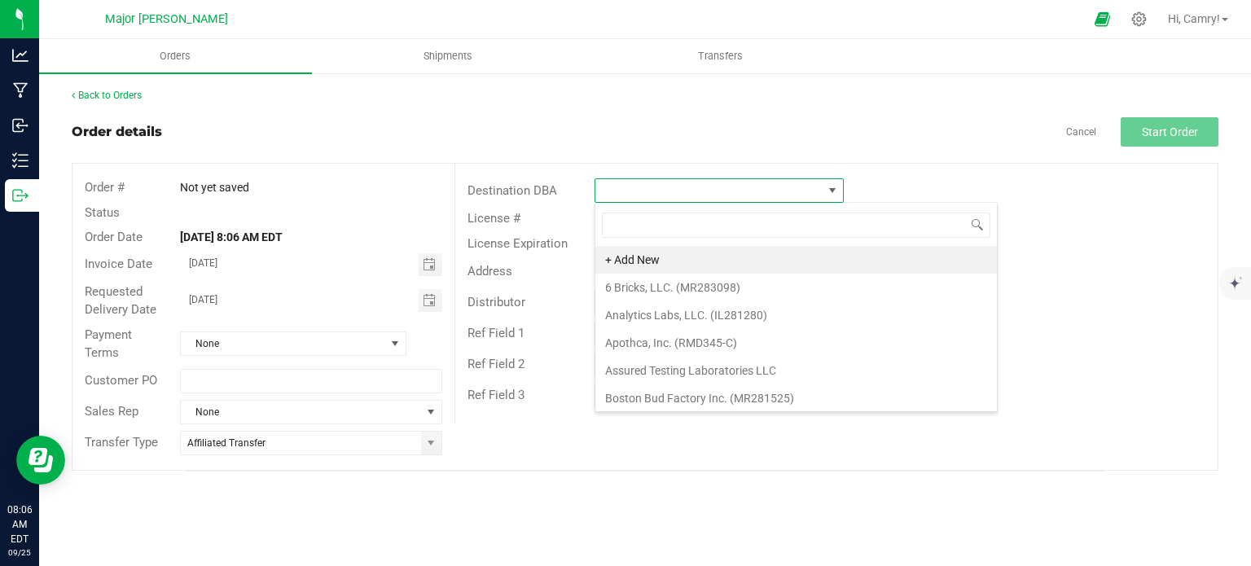
scroll to position [24, 249]
type input "majo"
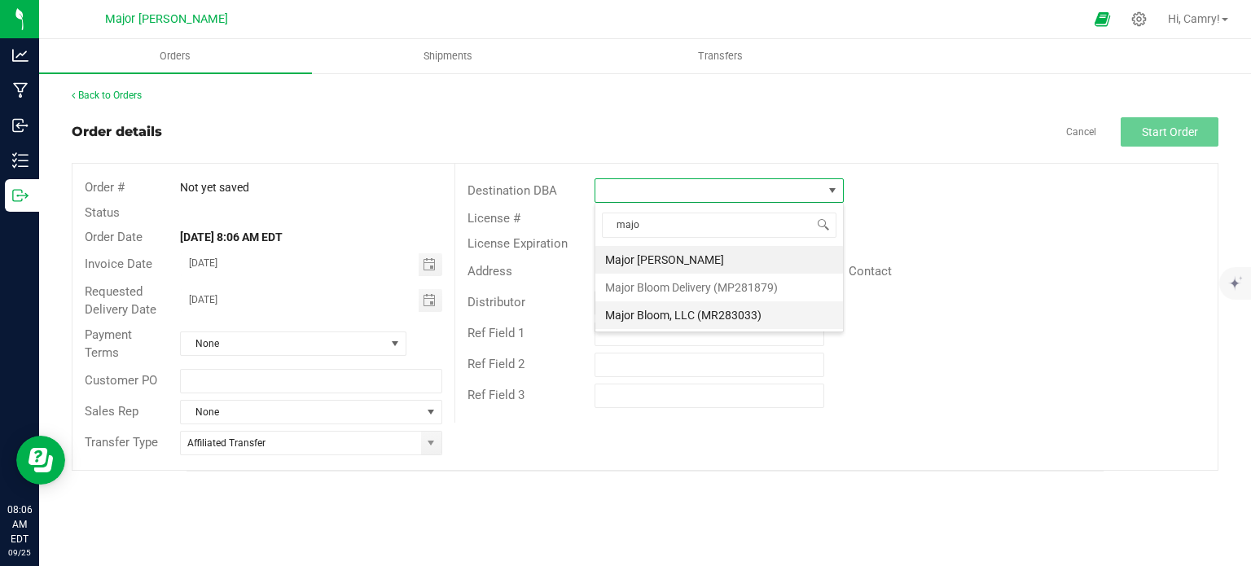
click at [724, 308] on li "Major Bloom, LLC (MR283033)" at bounding box center [720, 315] width 248 height 28
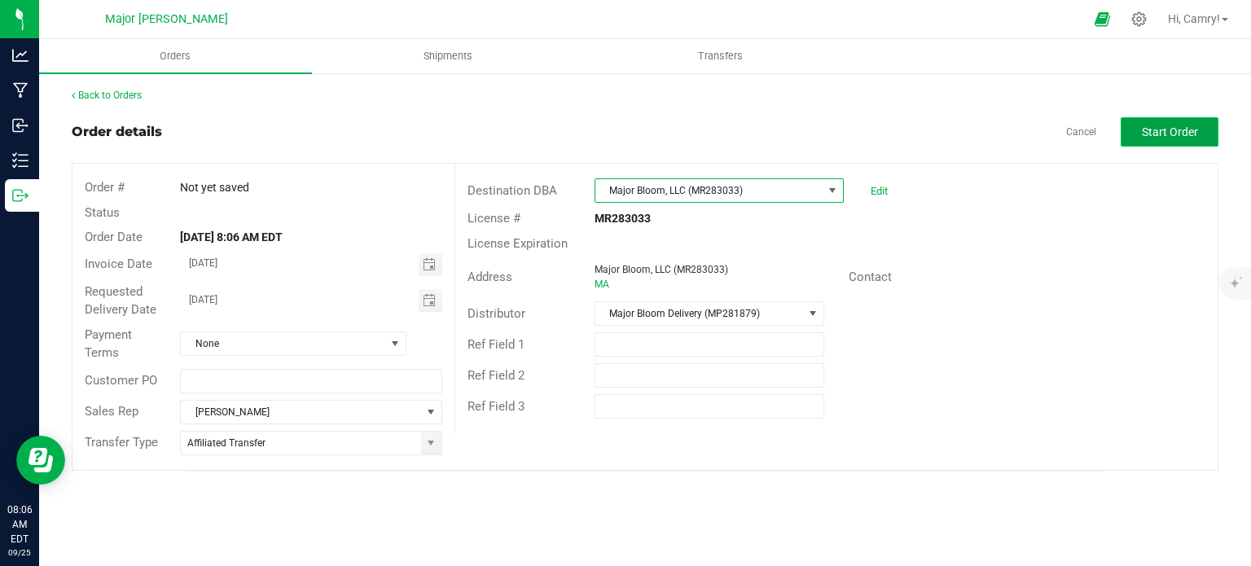
click at [1159, 139] on button "Start Order" at bounding box center [1170, 131] width 98 height 29
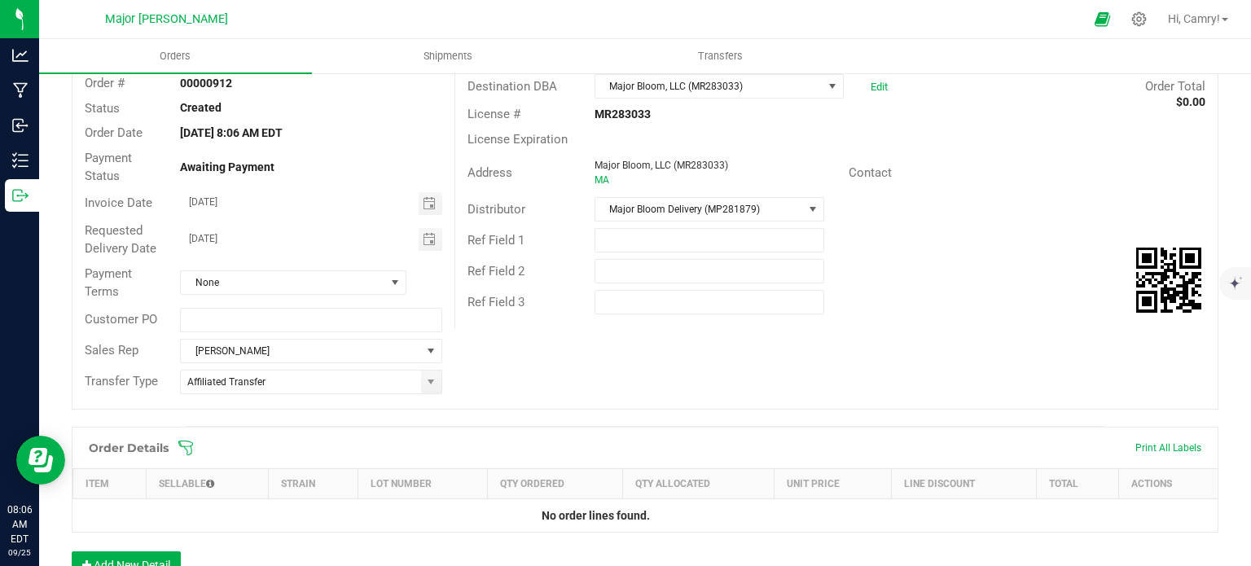
scroll to position [326, 0]
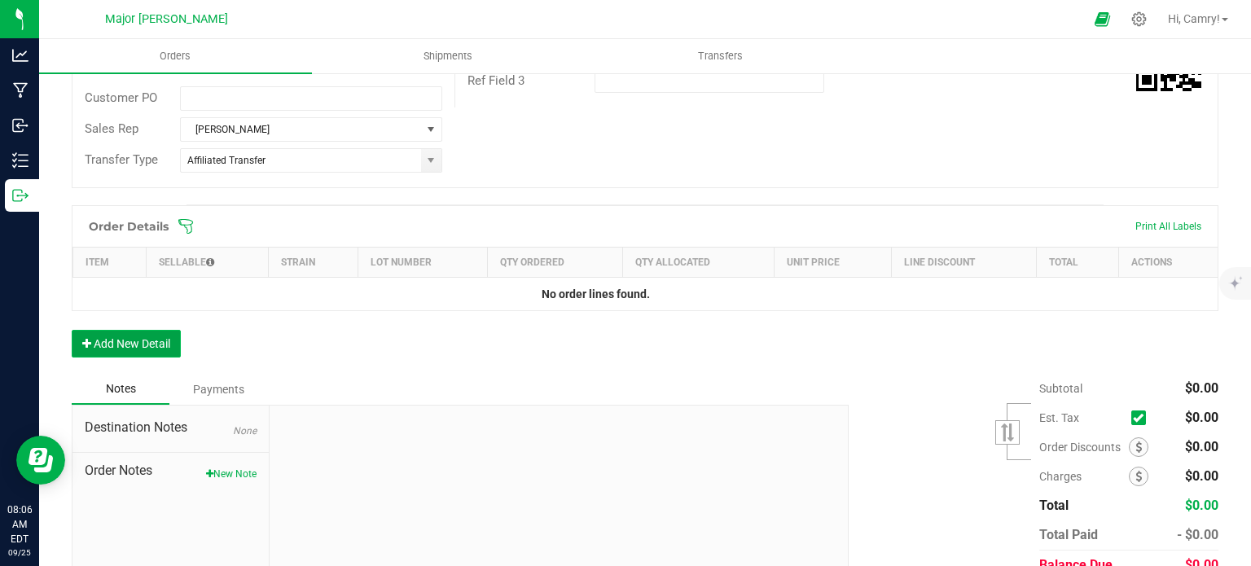
click at [147, 340] on button "Add New Detail" at bounding box center [126, 344] width 109 height 28
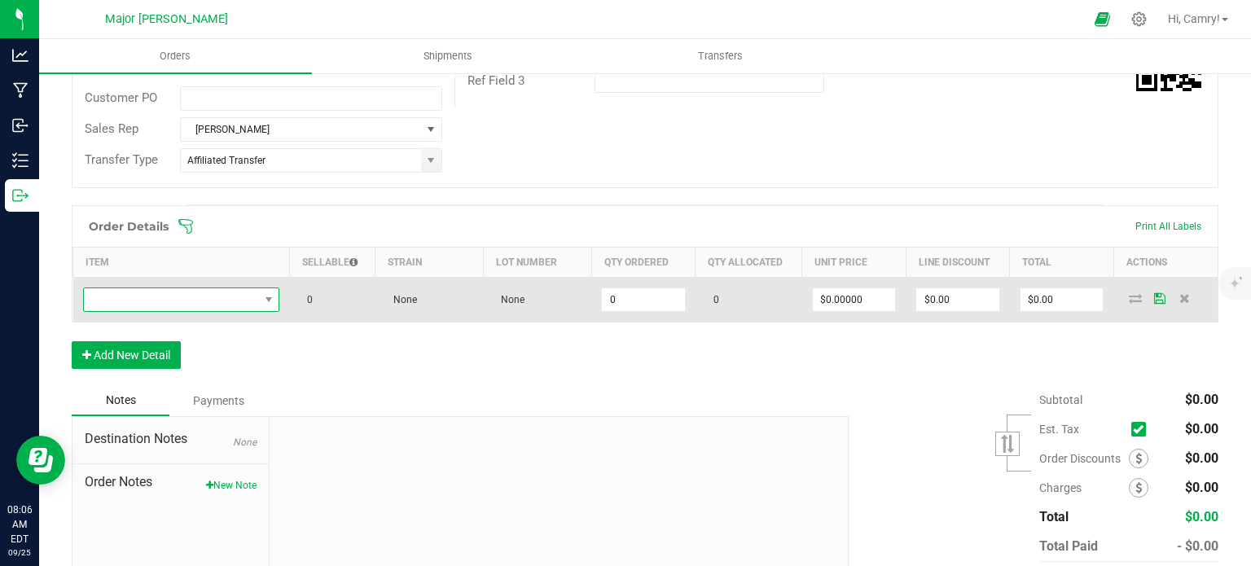
click at [176, 301] on span "NO DATA FOUND" at bounding box center [171, 299] width 175 height 23
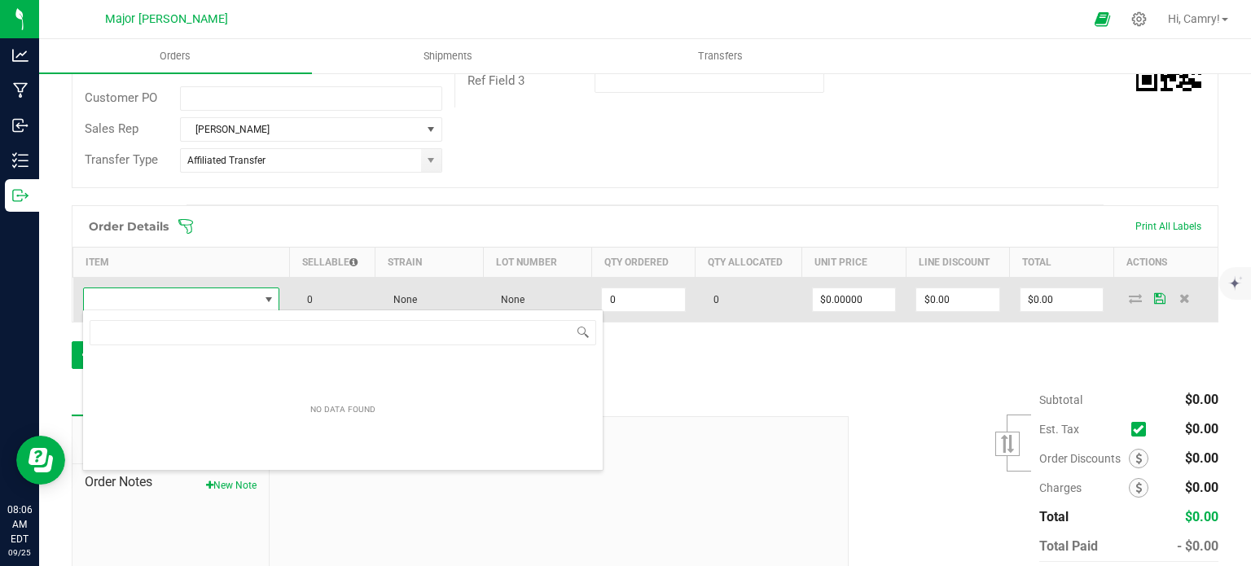
scroll to position [24, 192]
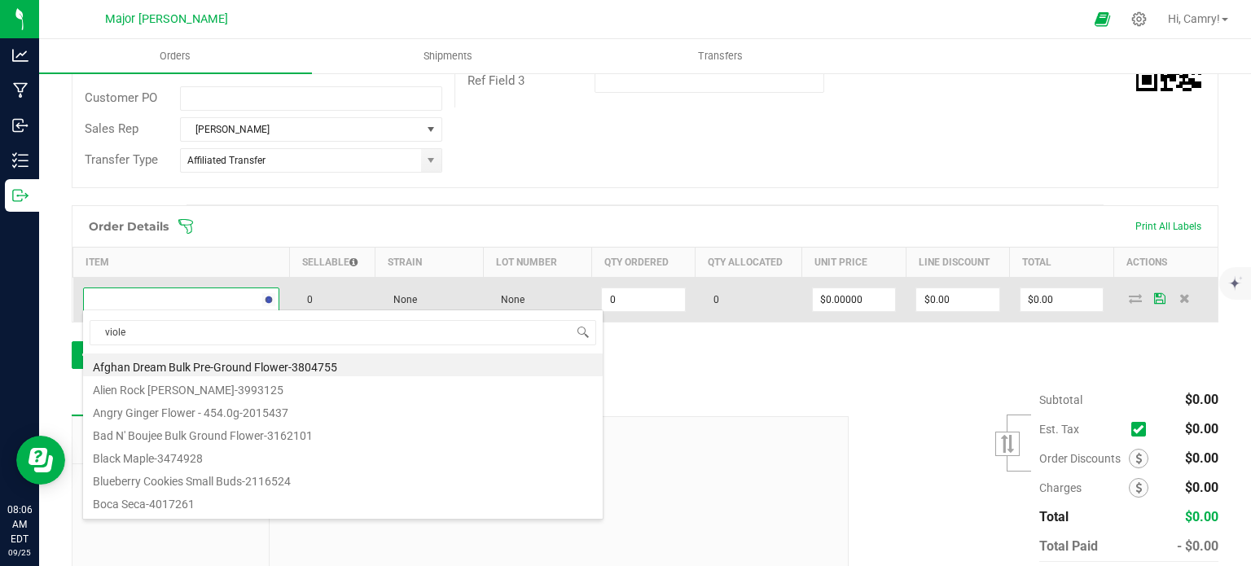
type input "violet"
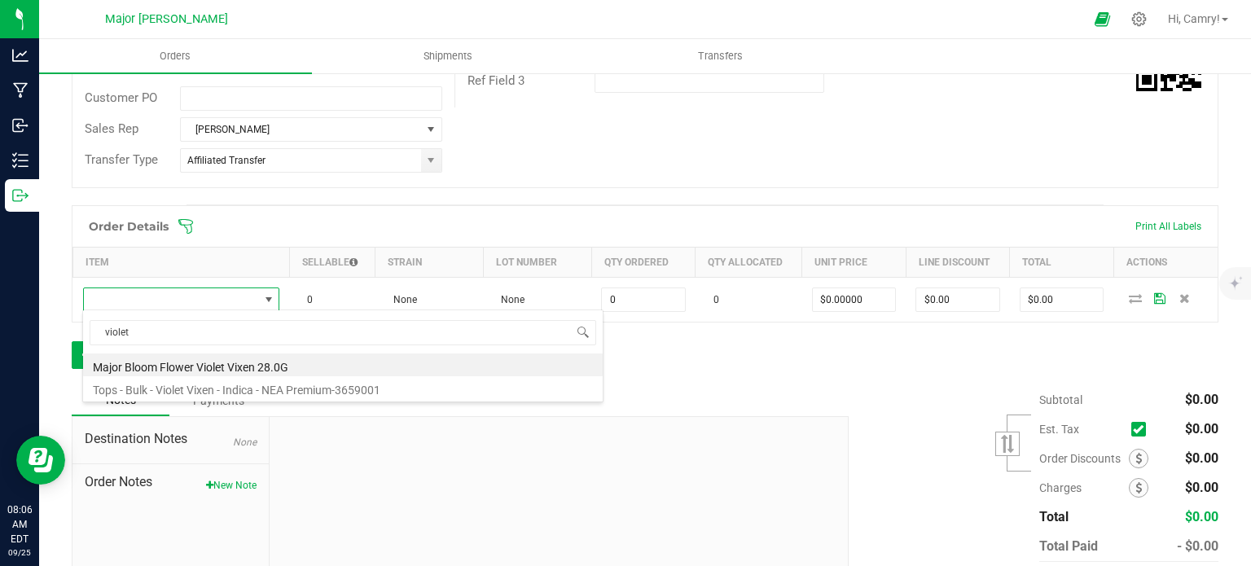
click at [250, 363] on li "Major Bloom Flower Violet Vixen 28.0G" at bounding box center [343, 365] width 520 height 23
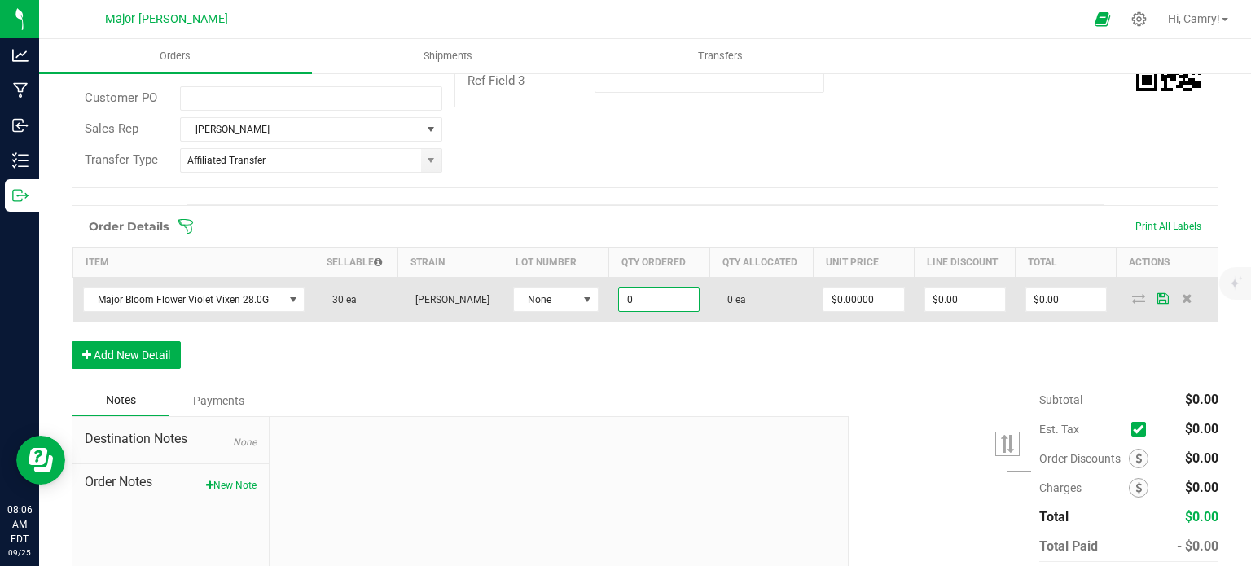
click at [641, 293] on input "0" at bounding box center [659, 299] width 80 height 23
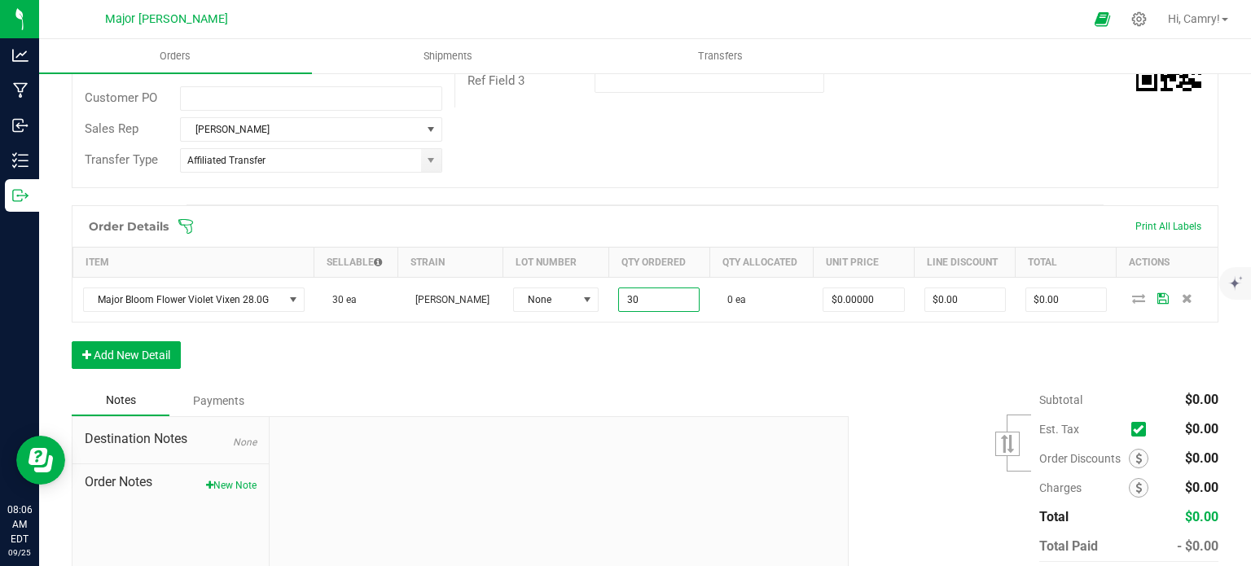
type input "30 ea"
click at [666, 333] on div "Order Details Print All Labels Item Sellable Strain Lot Number Qty Ordered Qty …" at bounding box center [645, 295] width 1147 height 180
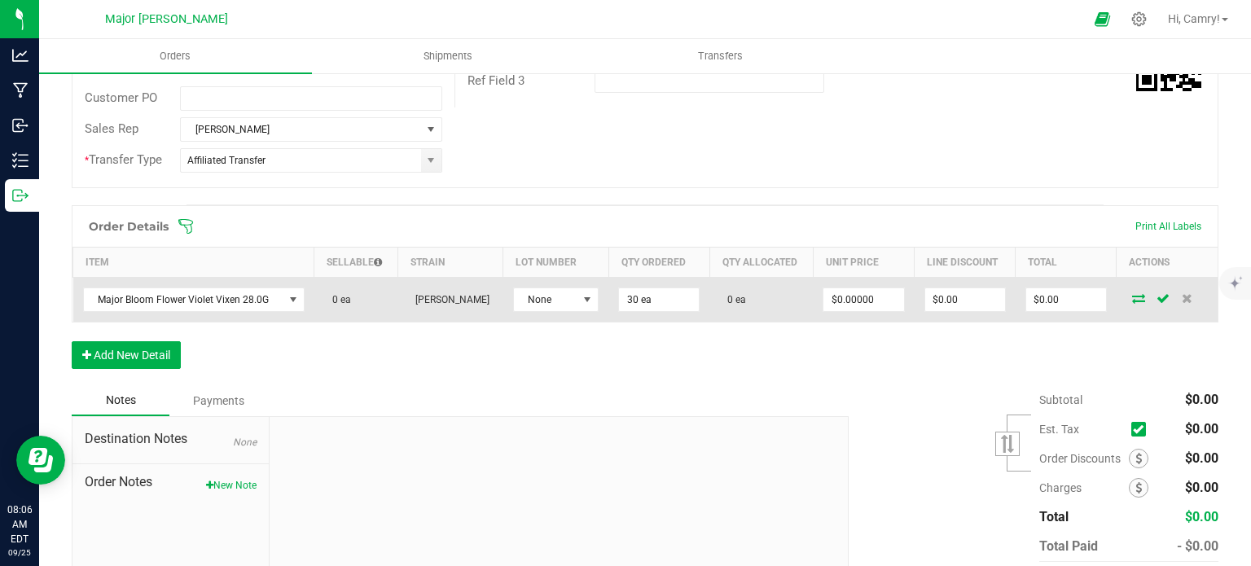
click at [1133, 294] on icon at bounding box center [1139, 298] width 13 height 10
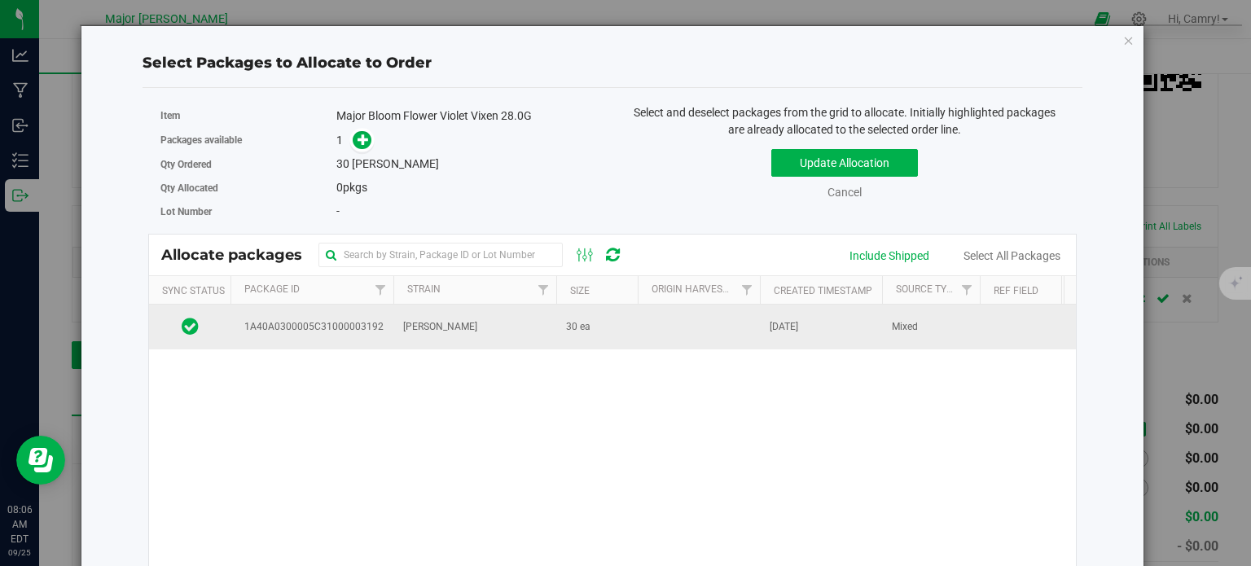
click at [665, 319] on td at bounding box center [699, 327] width 122 height 44
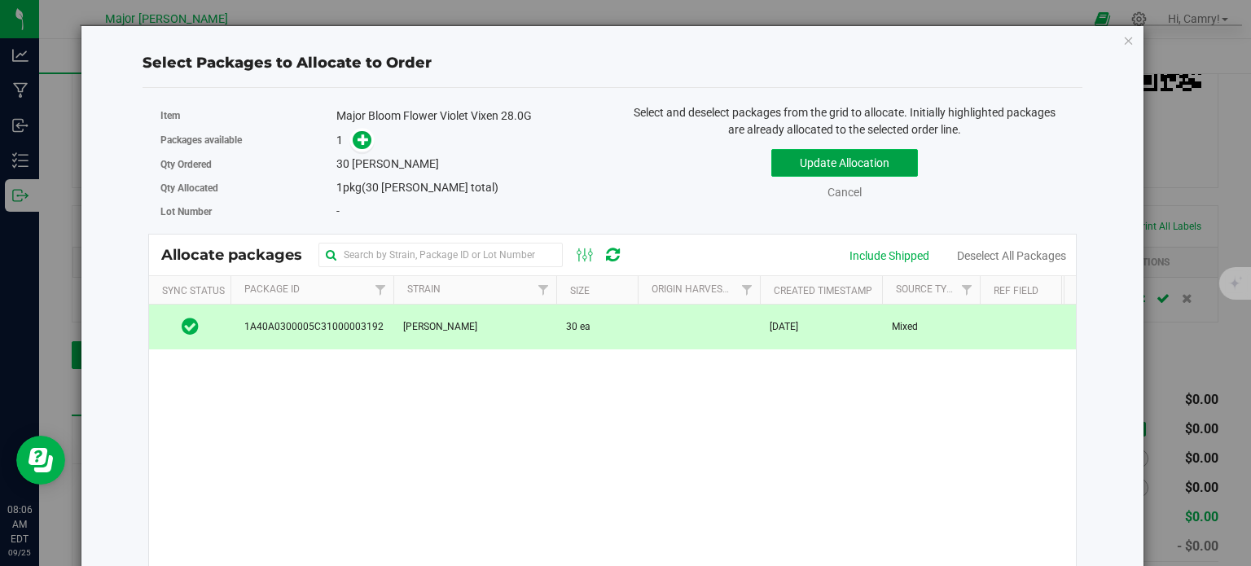
click at [789, 171] on button "Update Allocation" at bounding box center [845, 163] width 147 height 28
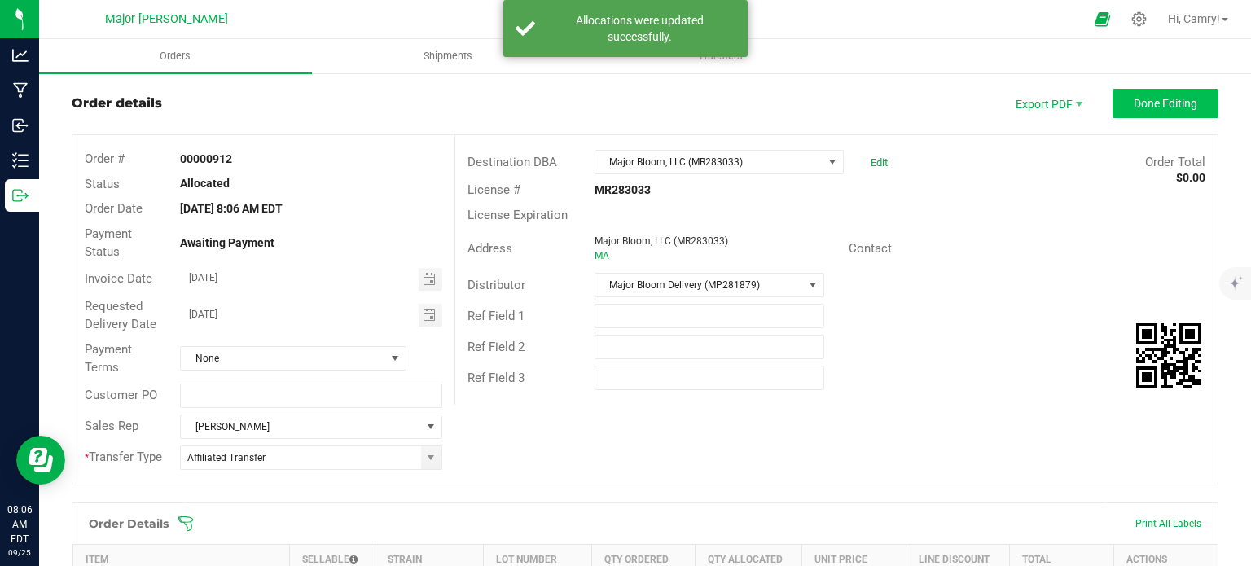
scroll to position [0, 0]
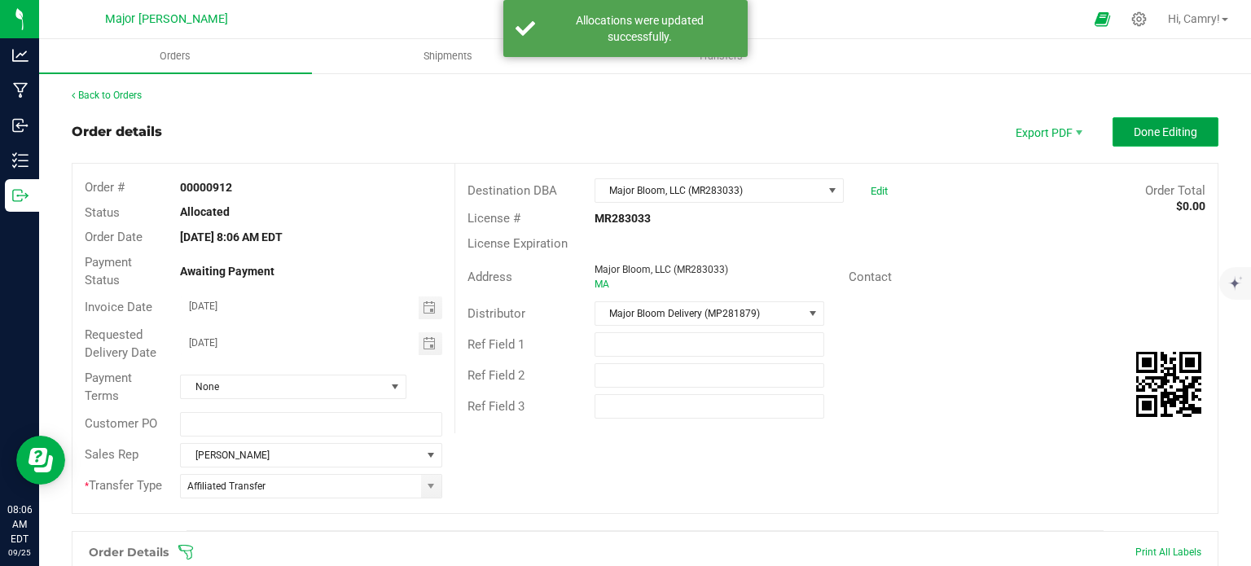
click at [1167, 125] on span "Done Editing" at bounding box center [1166, 131] width 64 height 13
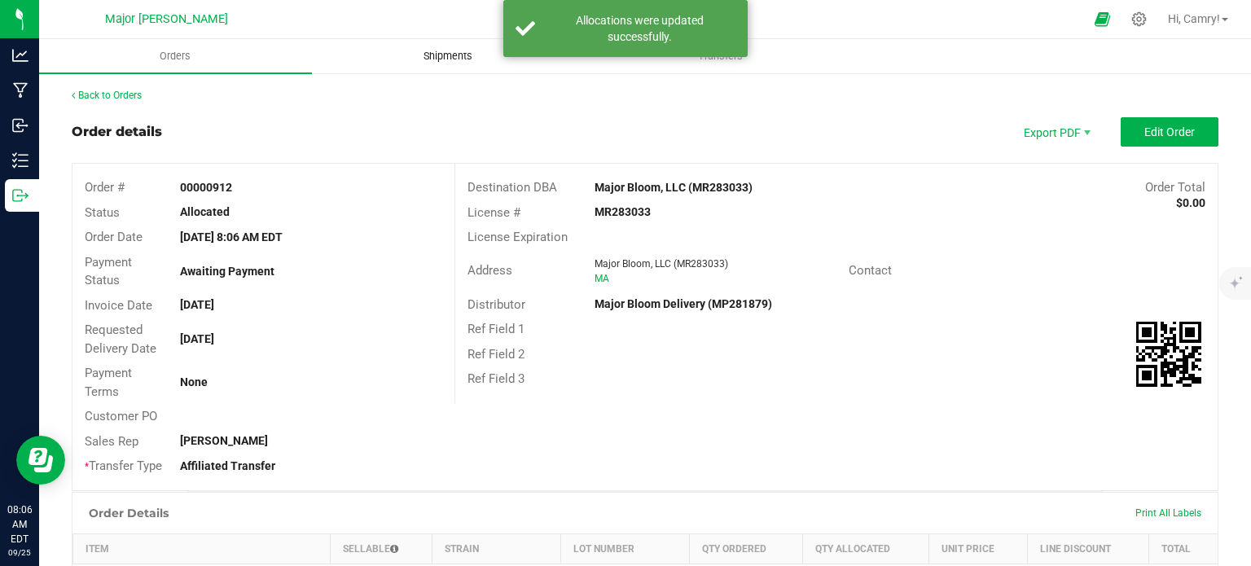
click at [446, 57] on span "Shipments" at bounding box center [448, 56] width 93 height 15
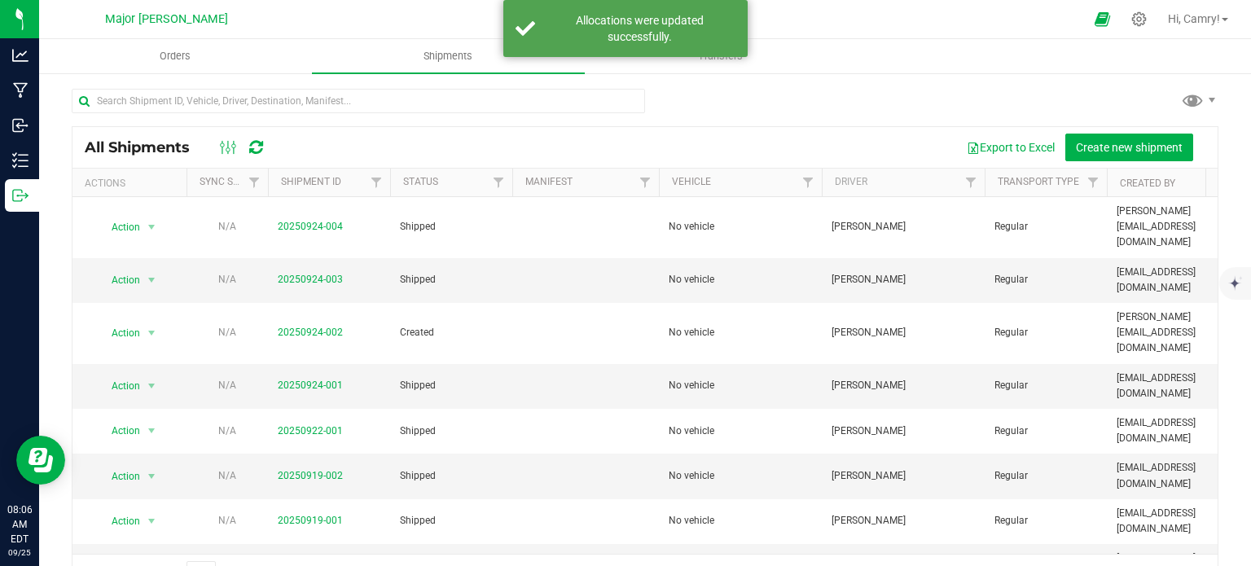
click at [1158, 162] on div "All Shipments Export to Excel Create new shipment" at bounding box center [646, 147] width 1146 height 41
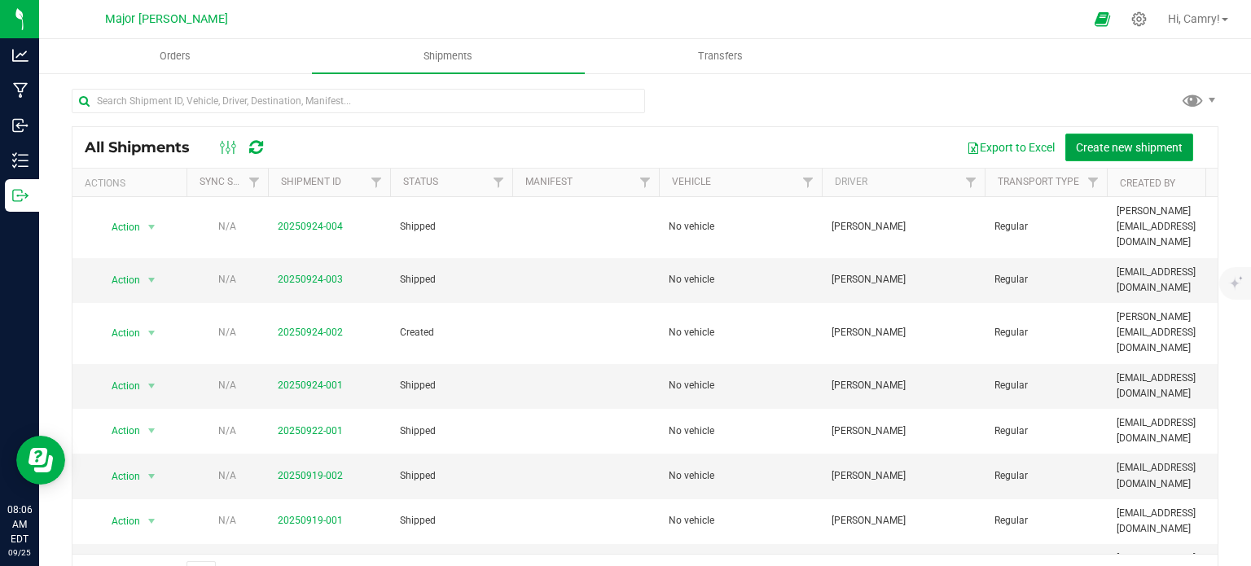
click at [1115, 146] on span "Create new shipment" at bounding box center [1129, 147] width 107 height 13
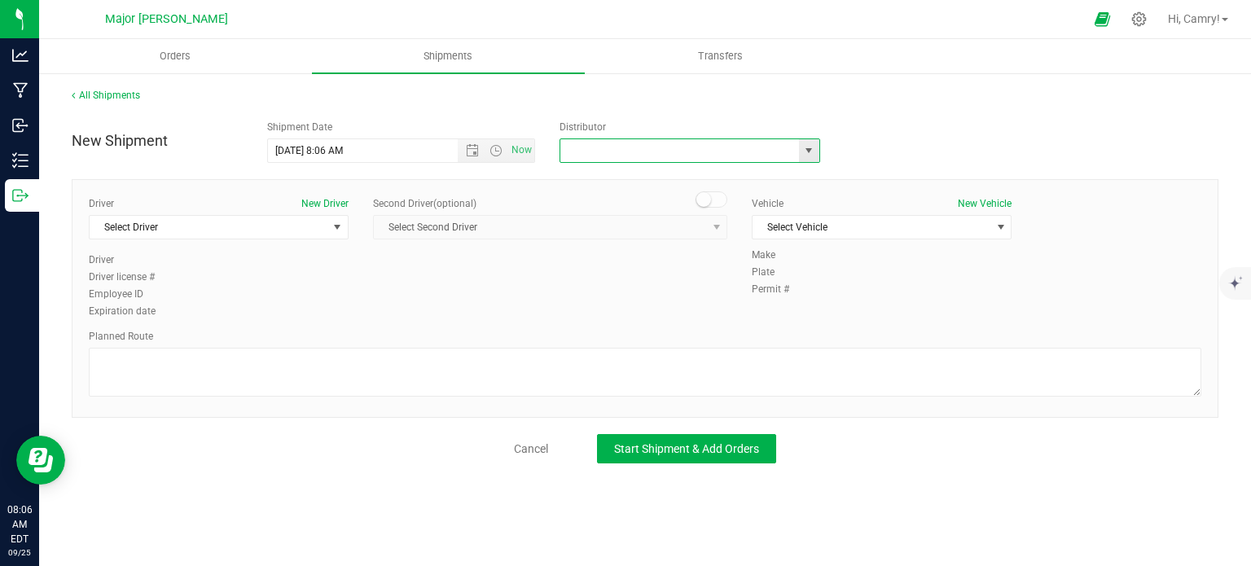
click at [715, 160] on input "text" at bounding box center [676, 150] width 231 height 23
click at [717, 178] on li "Major Bloom Delivery (MP281879)" at bounding box center [690, 178] width 259 height 24
type input "Major Bloom Delivery (MP281879)"
click at [860, 231] on span "Select Vehicle" at bounding box center [872, 227] width 238 height 23
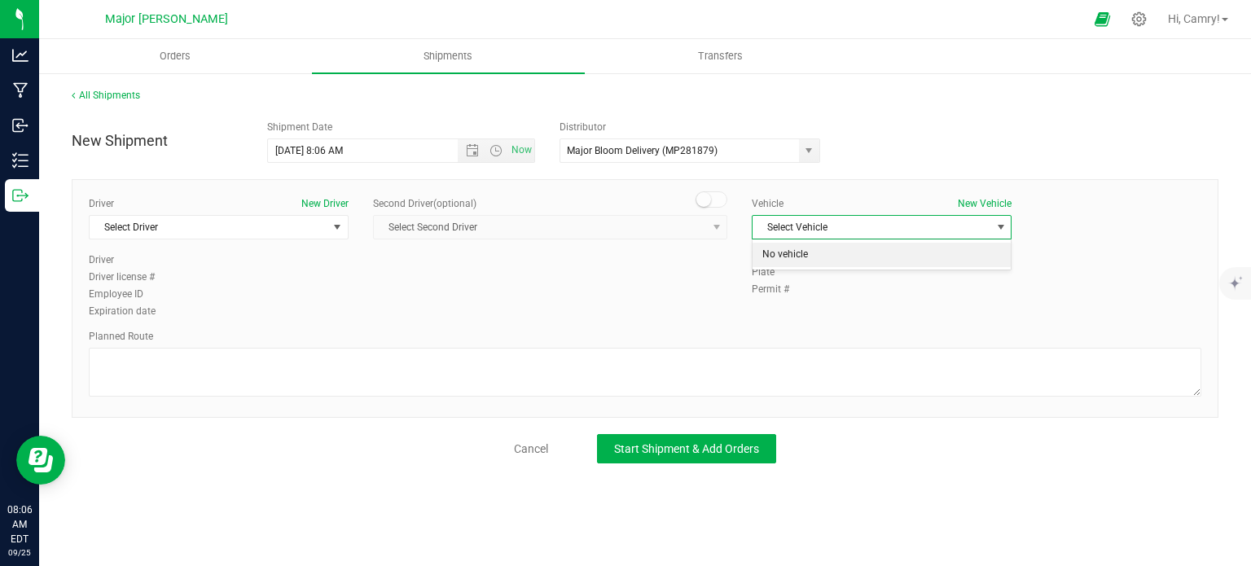
click at [852, 253] on li "No vehicle" at bounding box center [882, 255] width 258 height 24
click at [255, 222] on span "Select Driver" at bounding box center [209, 227] width 238 height 23
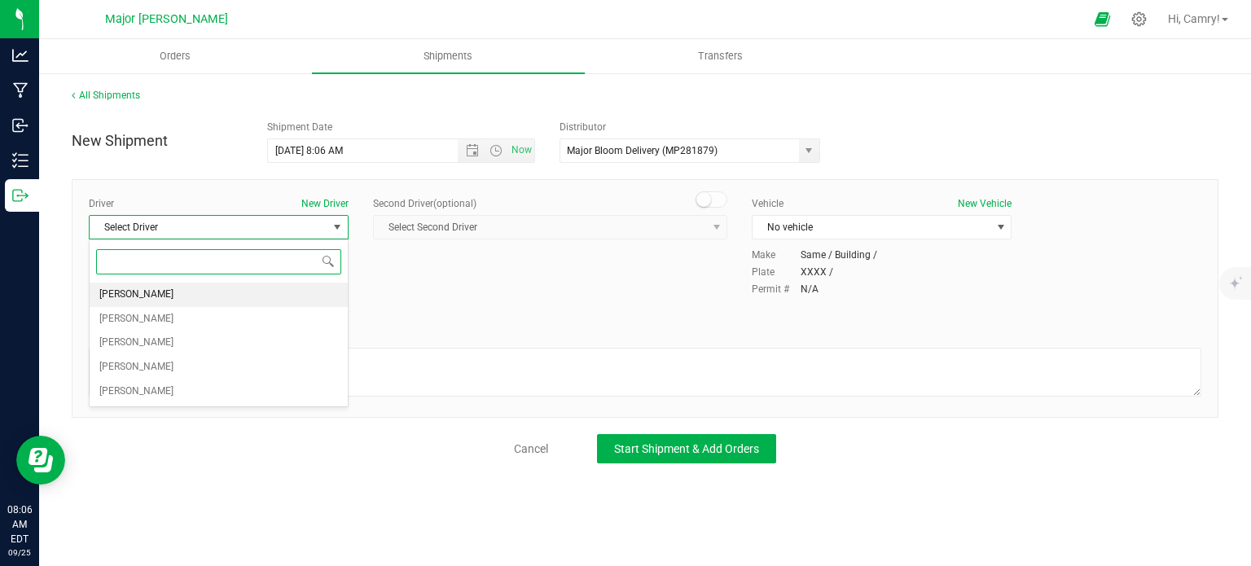
click at [212, 289] on li "[PERSON_NAME]" at bounding box center [219, 295] width 258 height 24
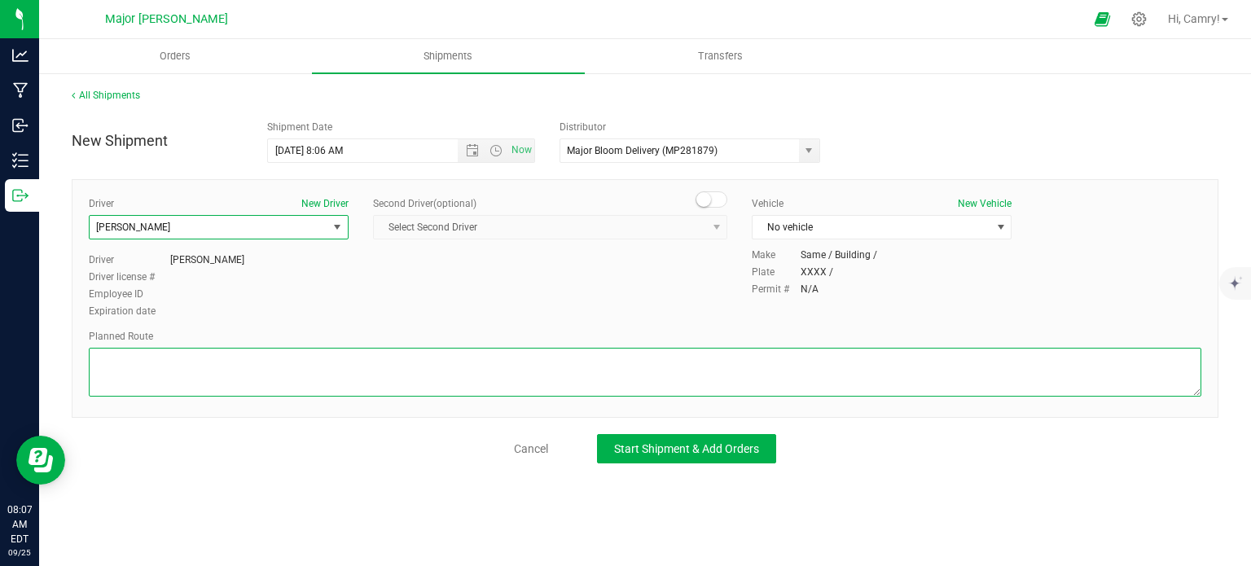
click at [218, 359] on textarea at bounding box center [645, 372] width 1113 height 49
type textarea "walking"
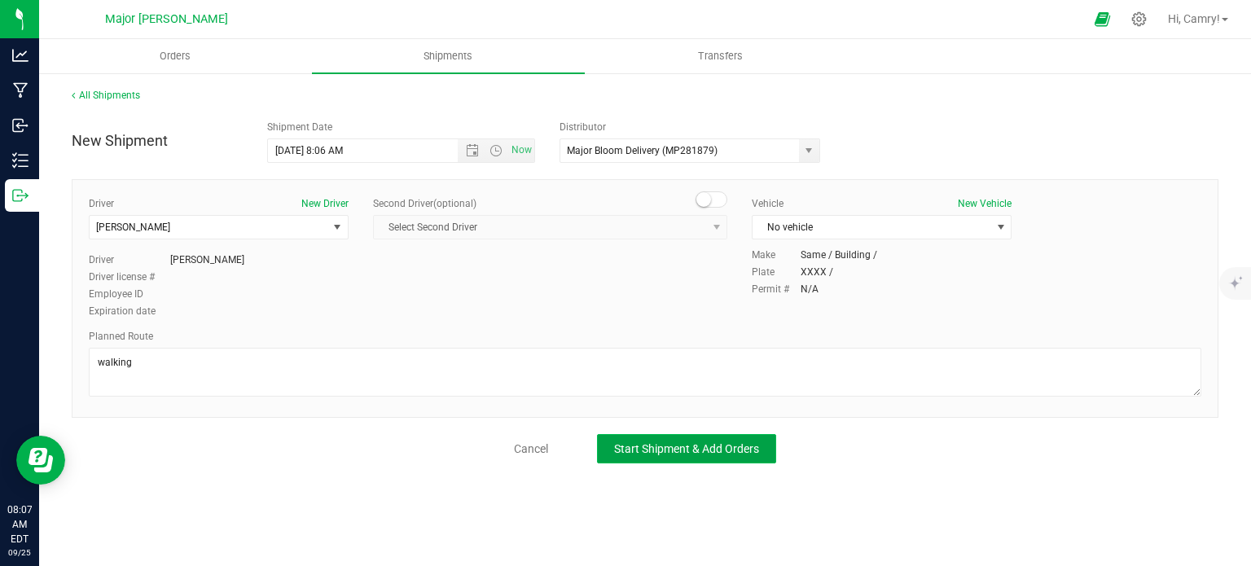
click at [658, 445] on span "Start Shipment & Add Orders" at bounding box center [686, 448] width 145 height 13
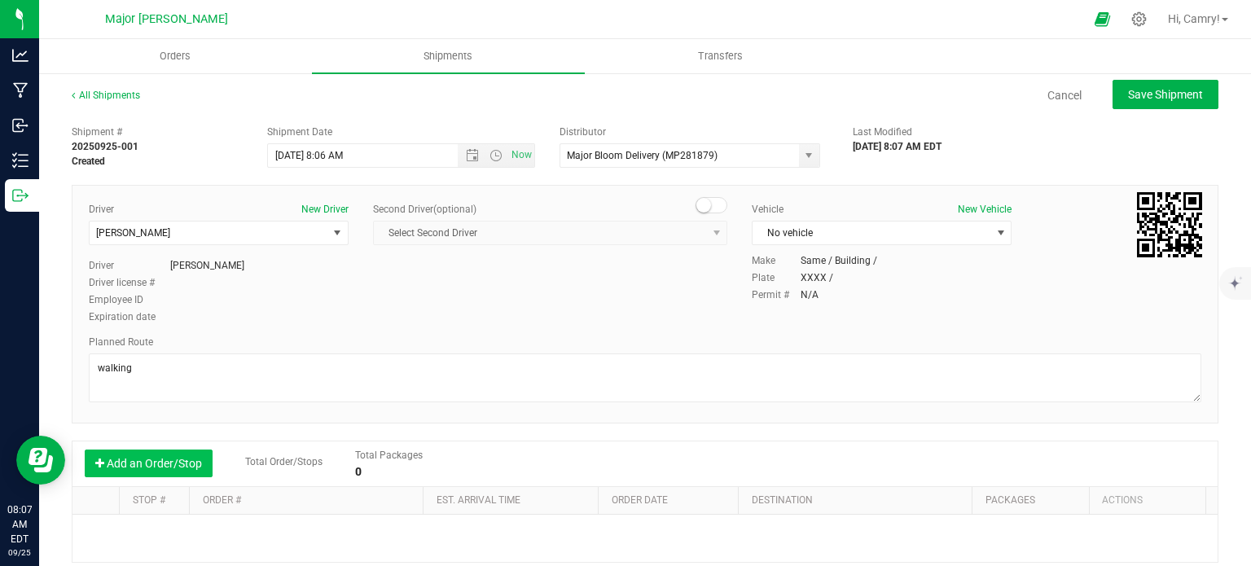
click at [200, 472] on button "Add an Order/Stop" at bounding box center [149, 464] width 128 height 28
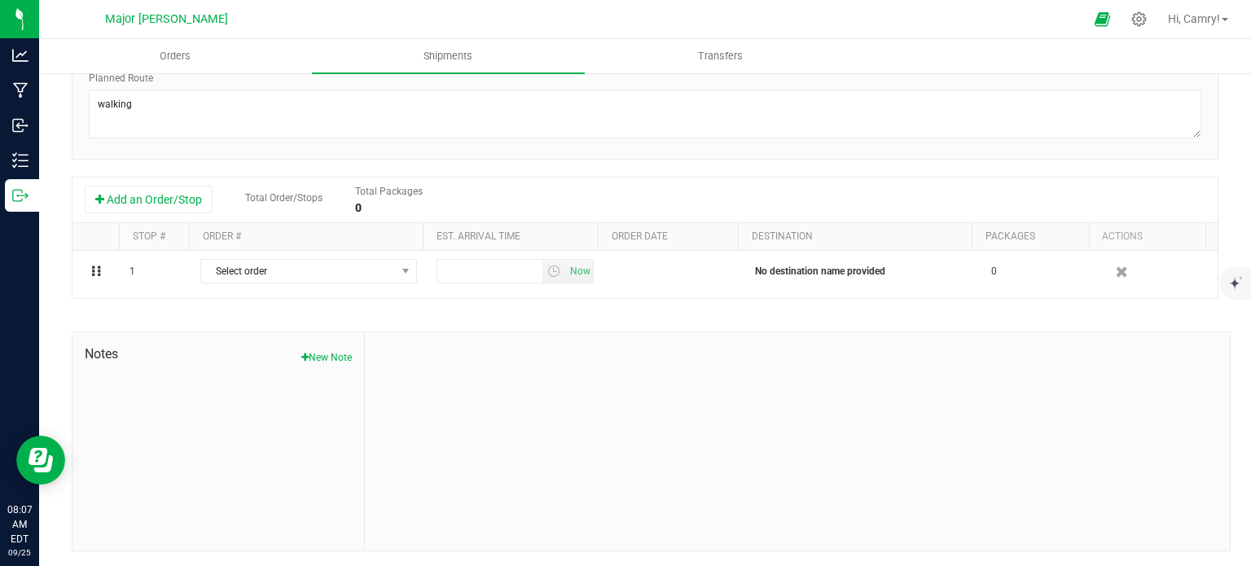
scroll to position [265, 0]
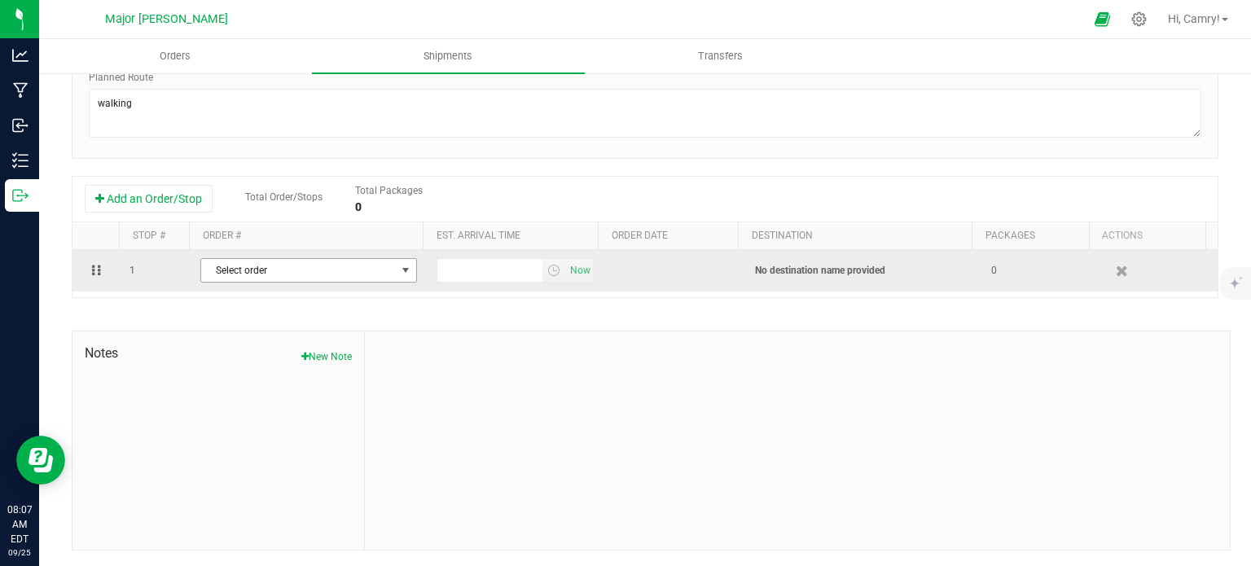
click at [300, 271] on span "Select order" at bounding box center [298, 270] width 195 height 23
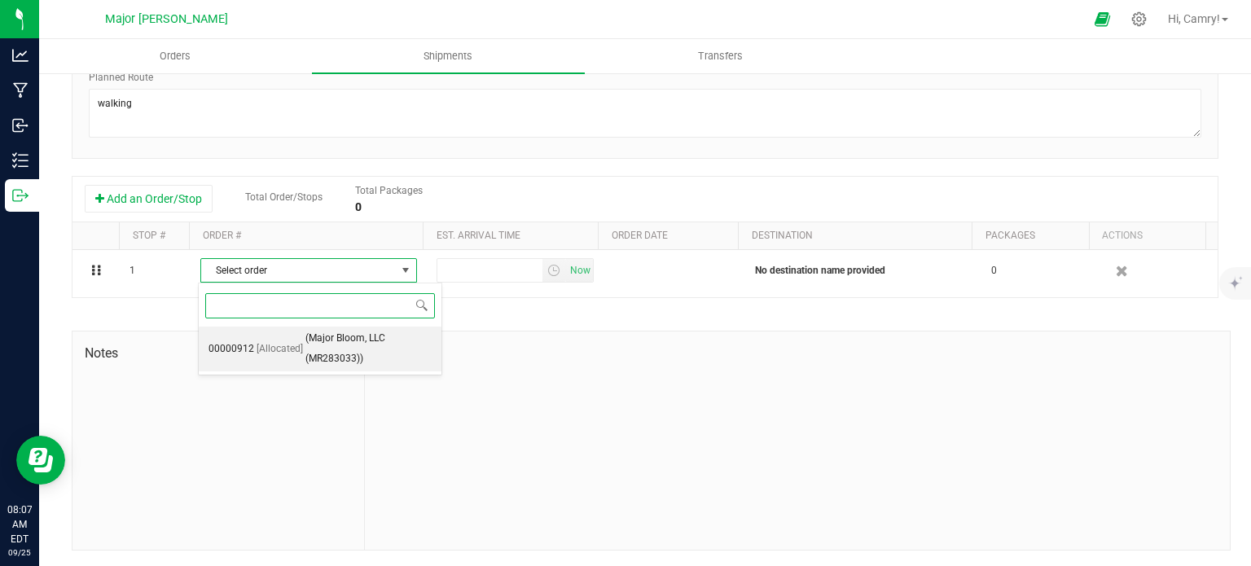
click at [301, 338] on li "00000912 [Allocated] (Major Bloom, LLC (MR283033))" at bounding box center [320, 349] width 243 height 45
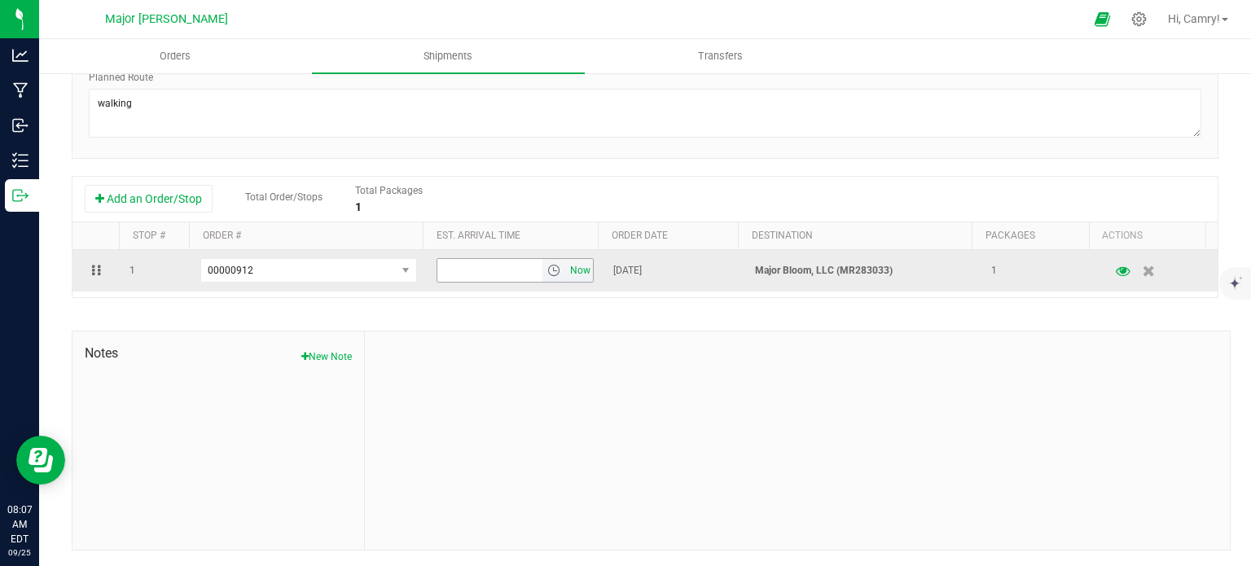
click at [577, 273] on span "Now" at bounding box center [581, 271] width 28 height 24
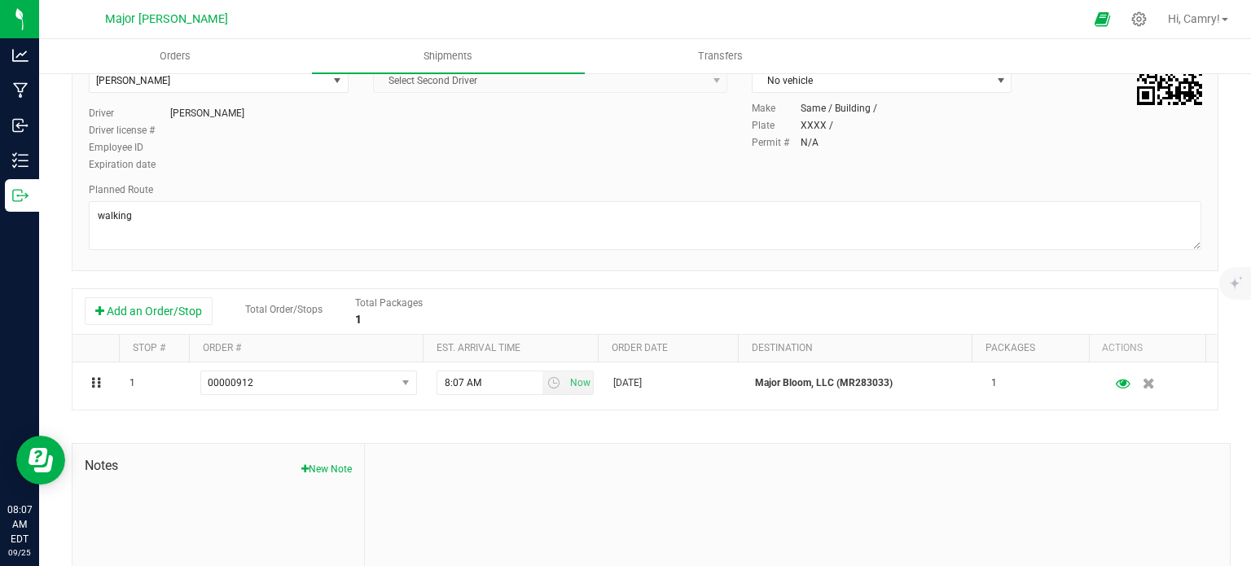
scroll to position [0, 0]
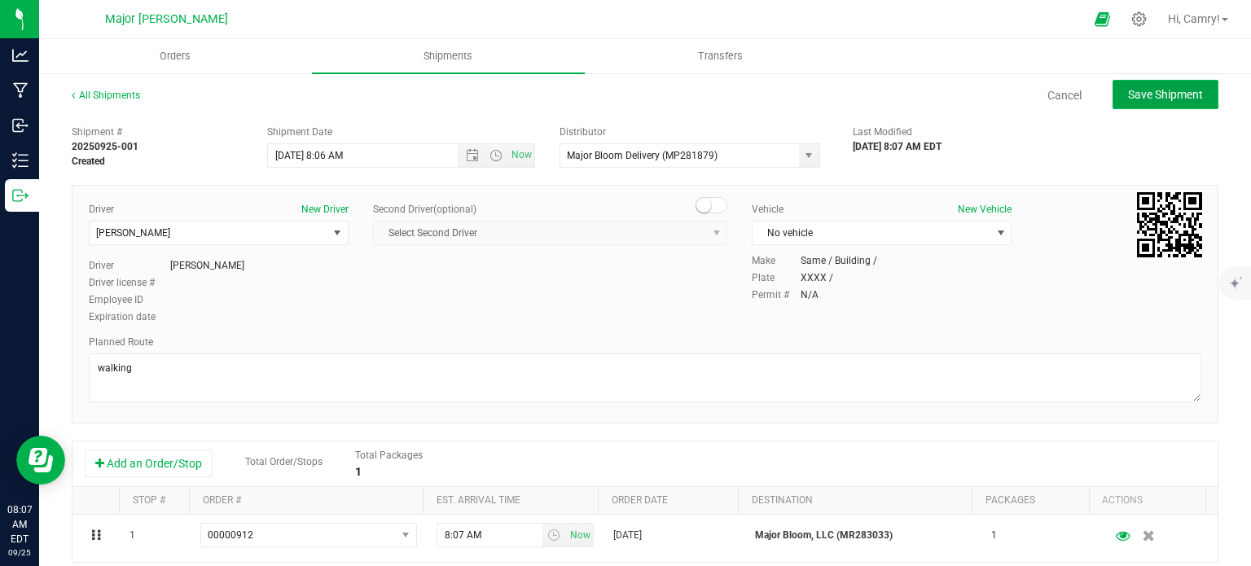
click at [1128, 99] on span "Save Shipment" at bounding box center [1165, 94] width 75 height 13
type input "[DATE] 12:06 PM"
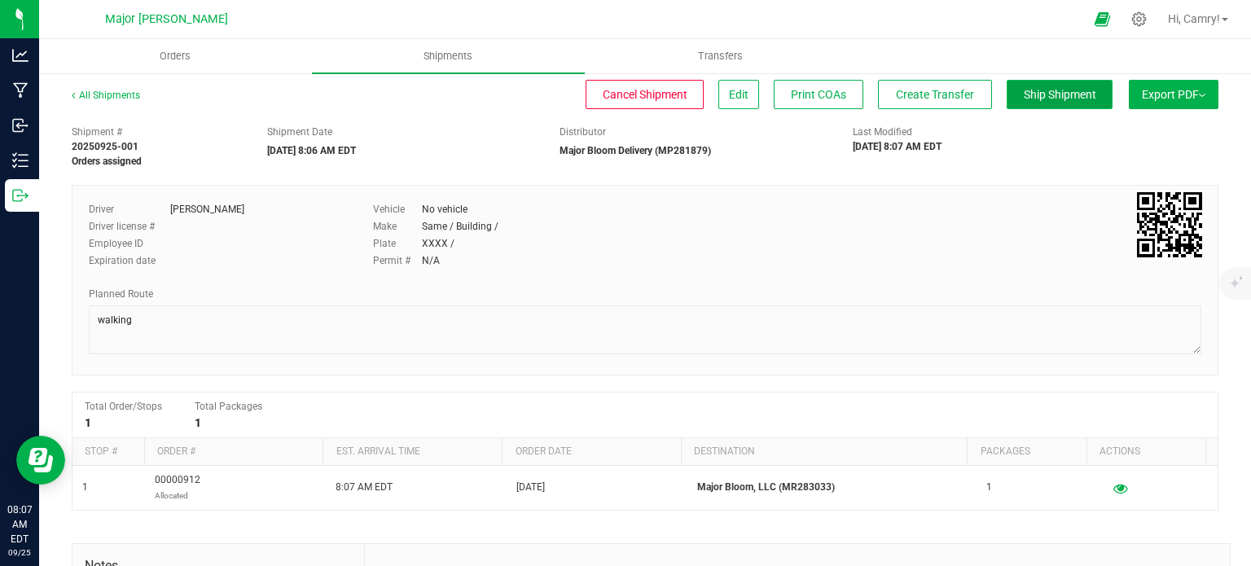
click at [1024, 98] on span "Ship Shipment" at bounding box center [1060, 94] width 73 height 13
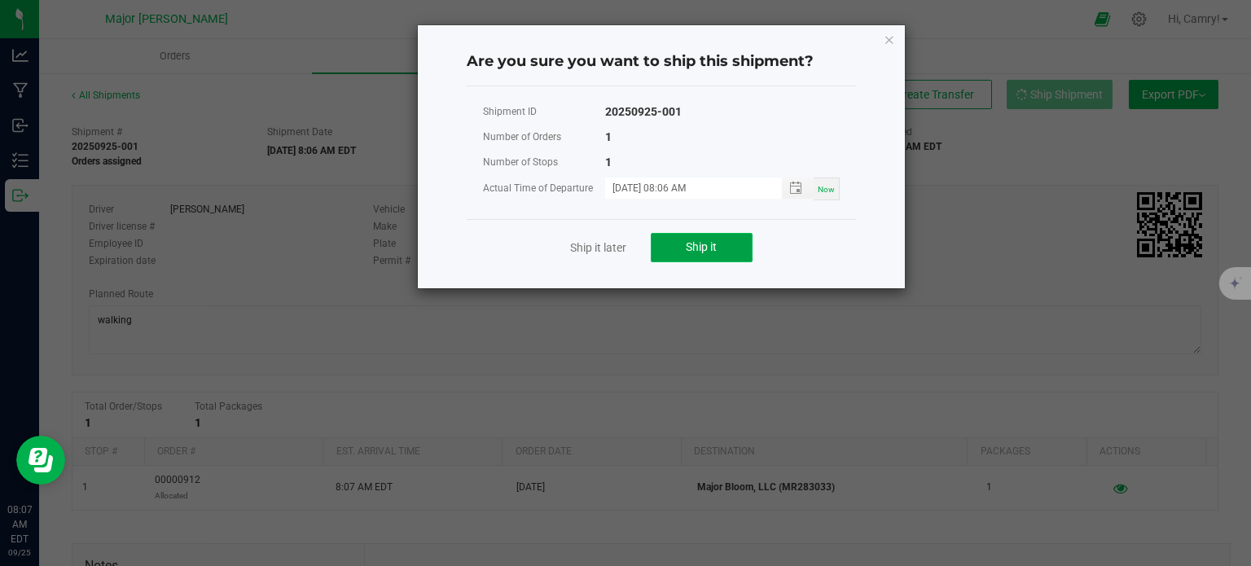
click at [700, 245] on span "Ship it" at bounding box center [701, 246] width 31 height 13
